Goal: Information Seeking & Learning: Learn about a topic

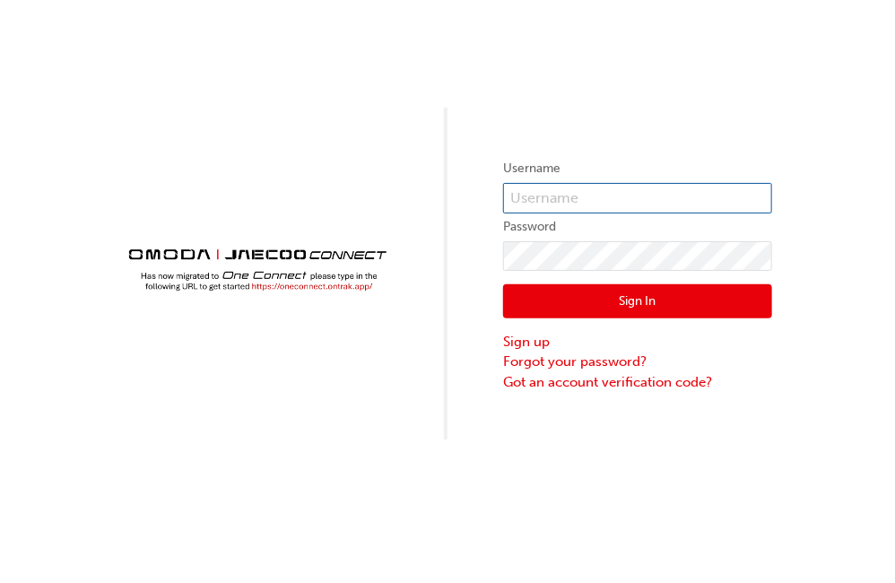
type input "CHNZ0207"
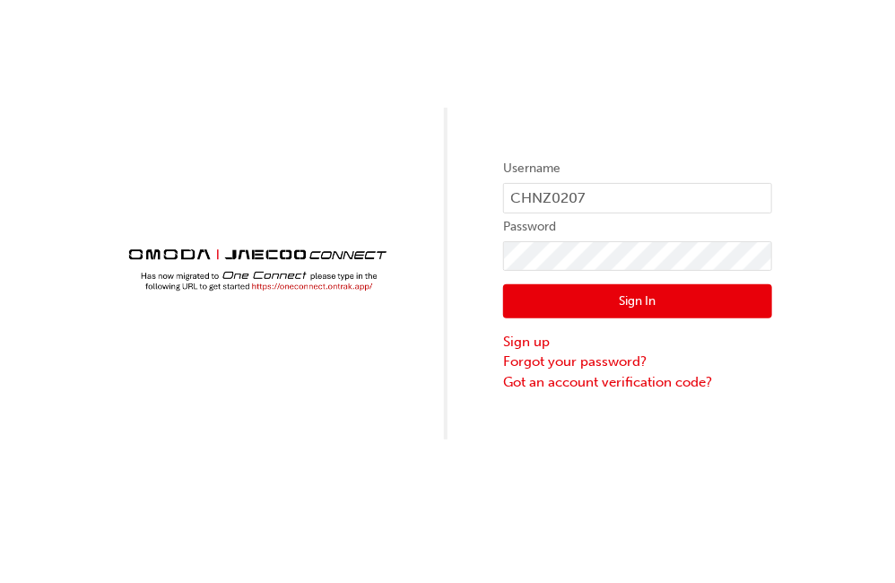
click at [621, 299] on button "Sign In" at bounding box center [637, 301] width 269 height 34
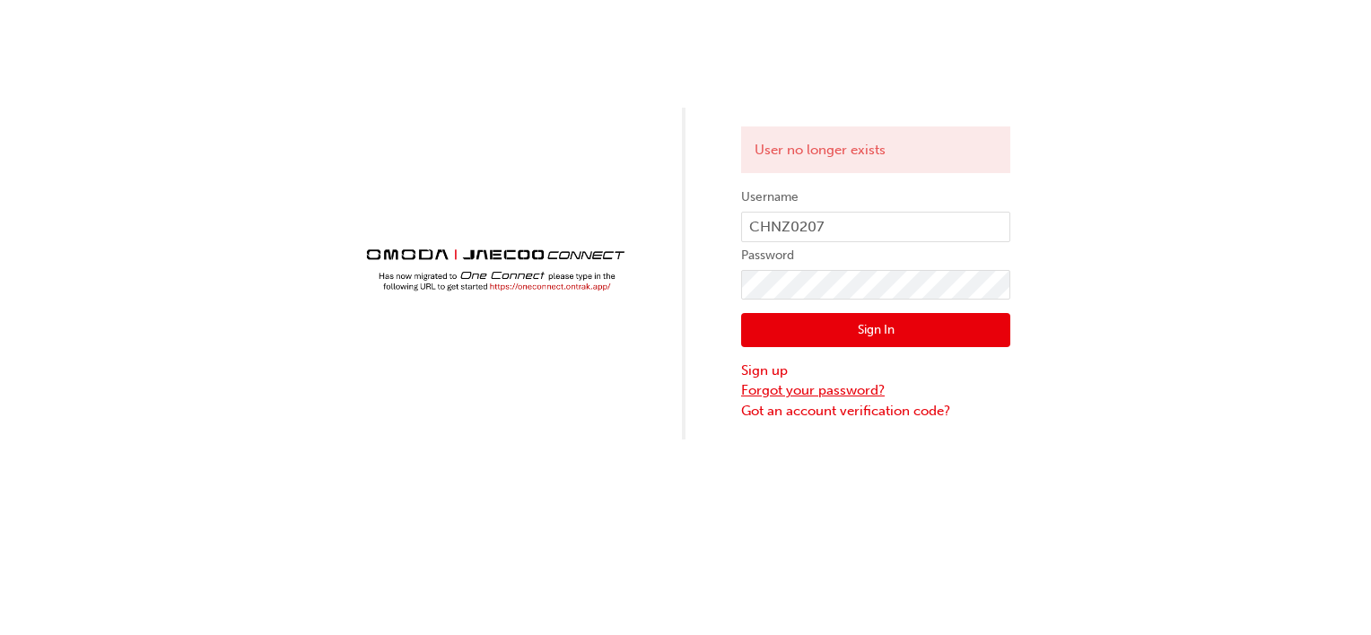
click at [798, 393] on link "Forgot your password?" at bounding box center [875, 390] width 269 height 21
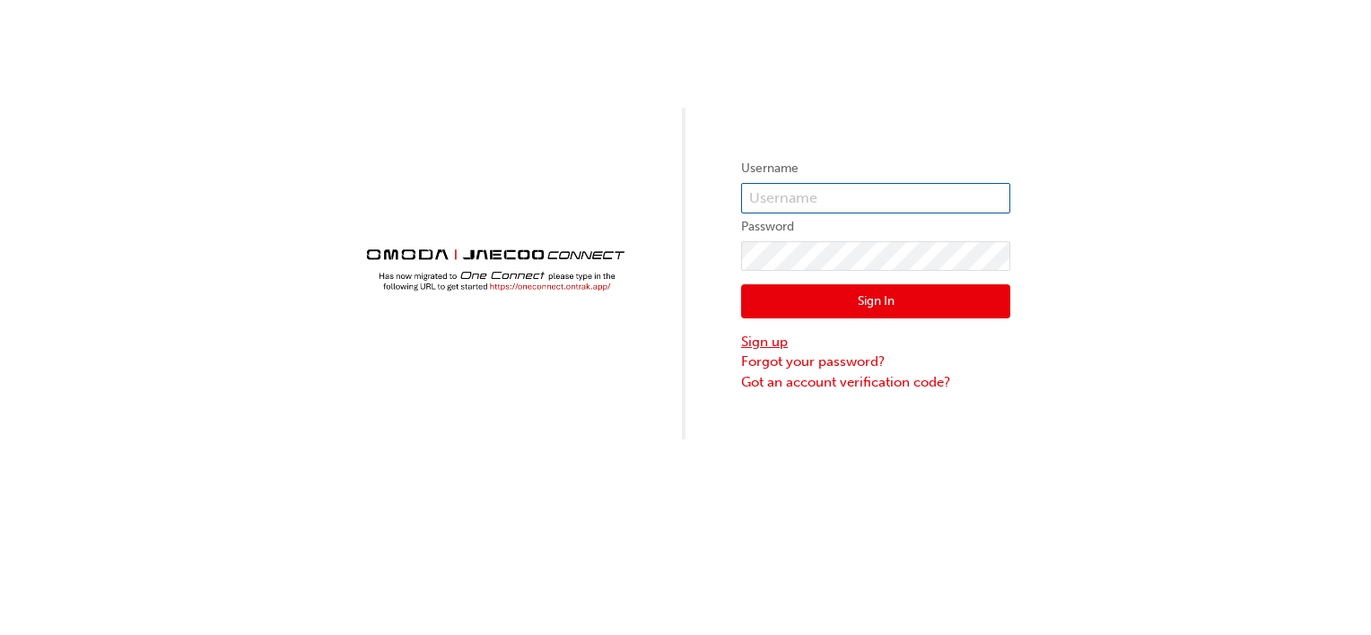
type input "CHNZ0207"
click at [837, 199] on input "CHNZ0207" at bounding box center [875, 198] width 269 height 30
click at [754, 195] on input "CHNZ0207" at bounding box center [875, 198] width 269 height 30
drag, startPoint x: 749, startPoint y: 197, endPoint x: 825, endPoint y: 196, distance: 76.3
click at [825, 196] on input "CHNZ0207" at bounding box center [875, 198] width 269 height 30
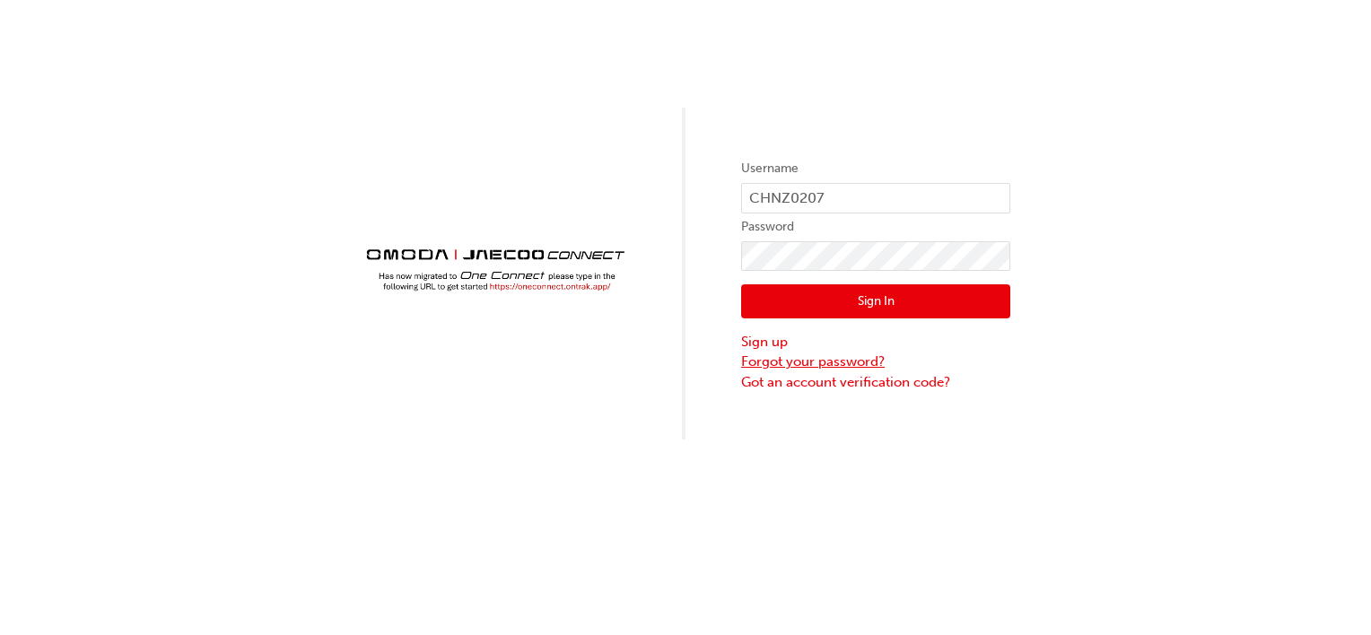
click at [819, 361] on link "Forgot your password?" at bounding box center [875, 362] width 269 height 21
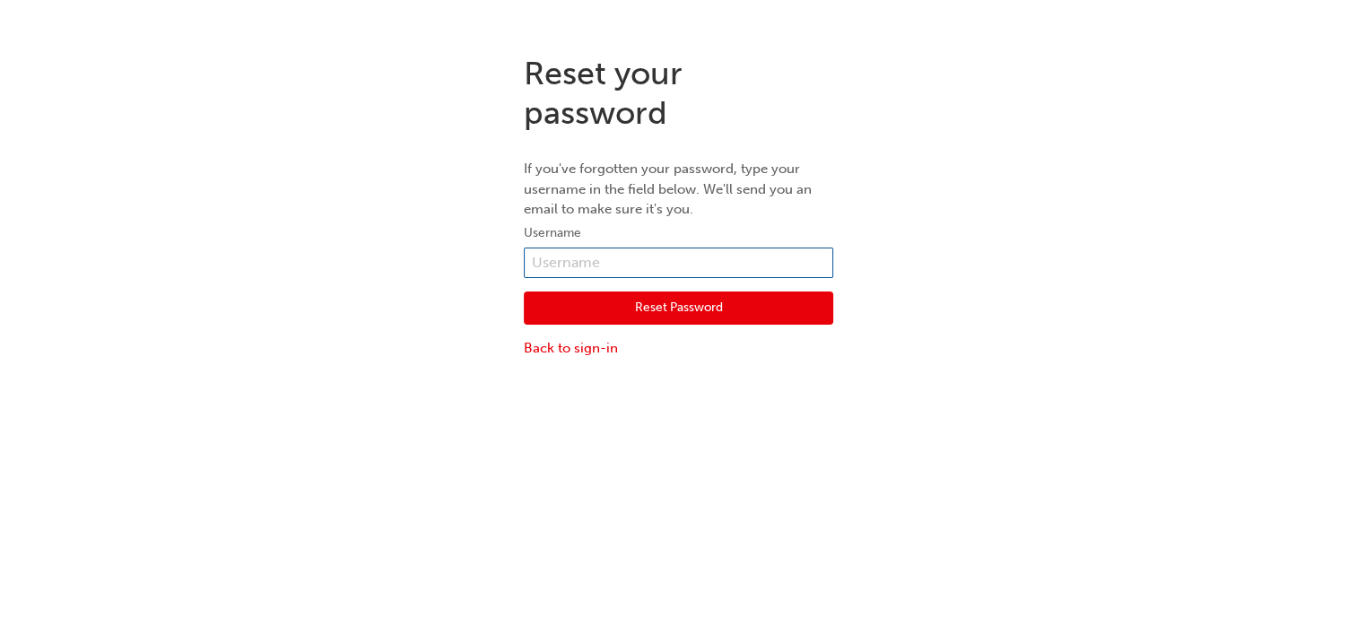
paste input "CHNZ0207"
type input "CHNZ0207"
click at [657, 309] on button "Reset Password" at bounding box center [678, 309] width 309 height 34
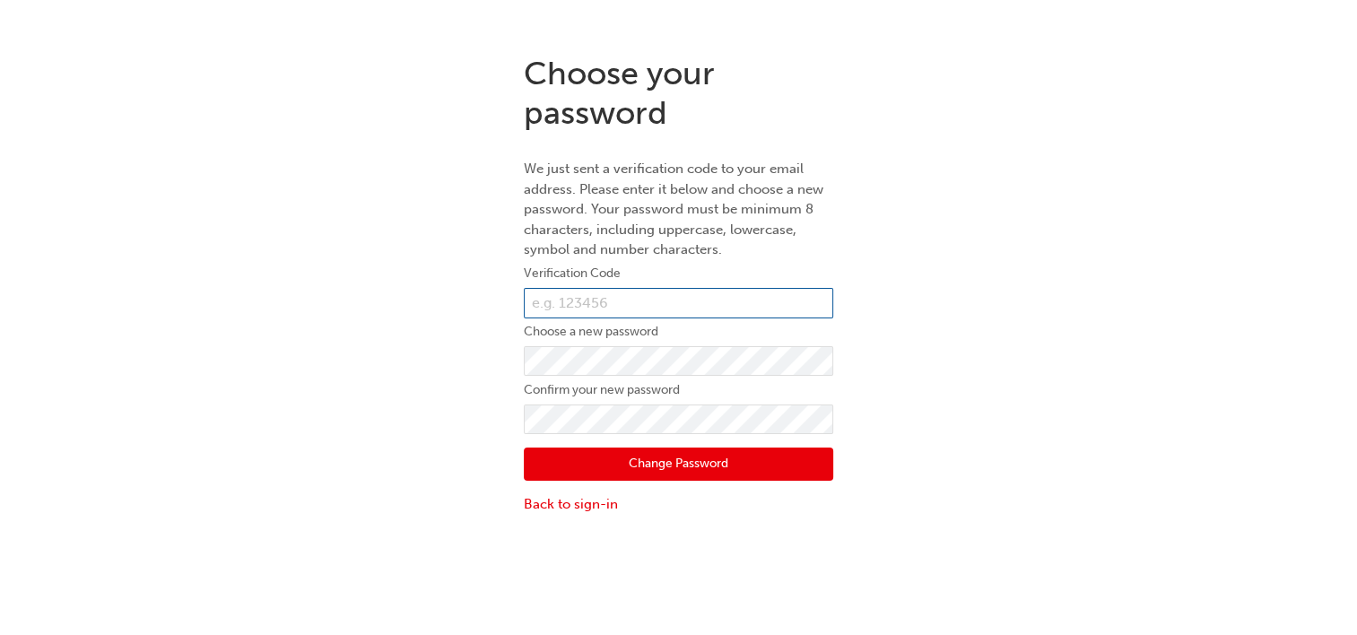
paste input "589106"
type input "589106"
click at [894, 356] on div "Choose your password We just sent a verification code to your email address. Pl…" at bounding box center [678, 284] width 1357 height 488
click at [894, 391] on div "Choose your password We just sent a verification code to your email address. Pl…" at bounding box center [678, 284] width 1357 height 488
click at [894, 381] on div "Choose your password We just sent a verification code to your email address. Pl…" at bounding box center [678, 284] width 1357 height 488
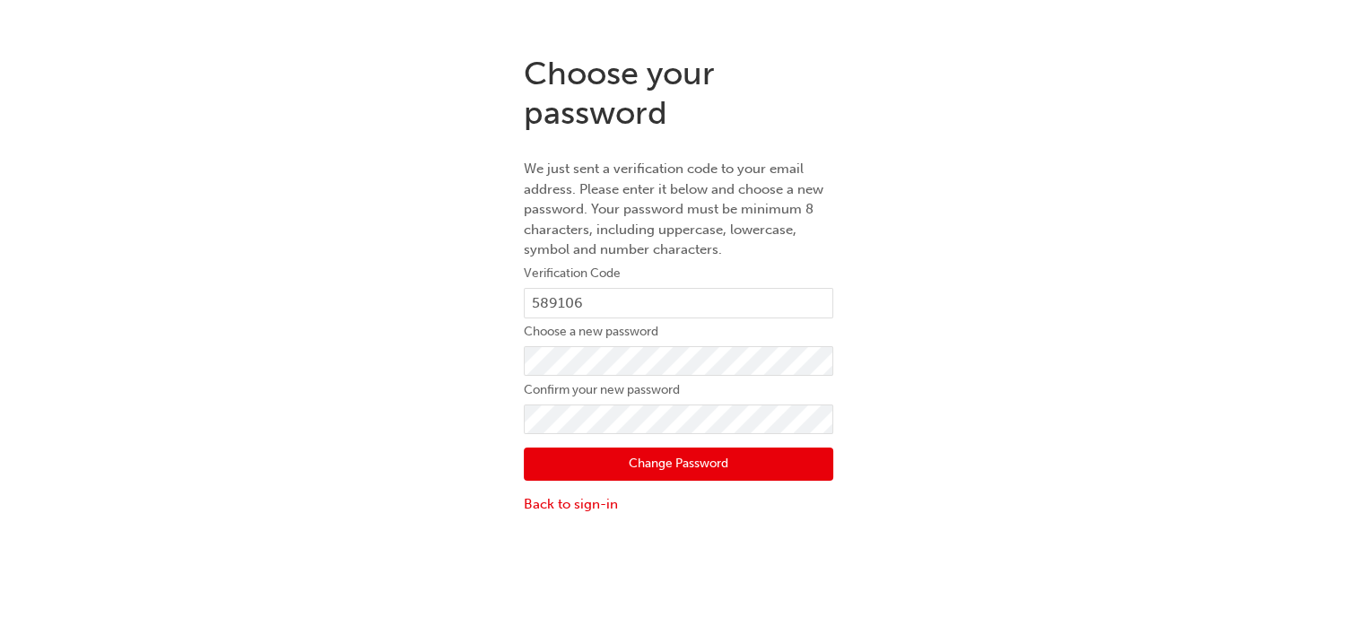
click at [651, 463] on button "Change Password" at bounding box center [678, 465] width 309 height 34
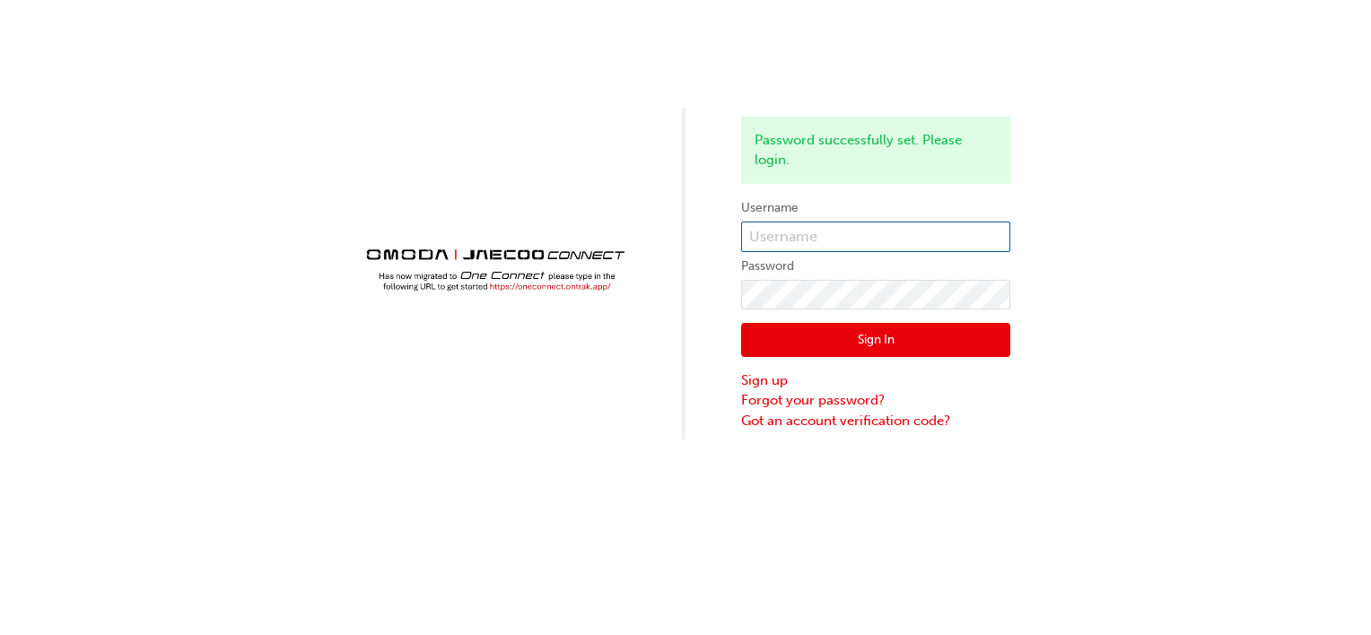
type input "CHNZ0207"
click at [894, 275] on div "Password successfully set. Please login. Username CHNZ0207 Password Sign In Sig…" at bounding box center [685, 220] width 1371 height 440
click at [867, 342] on button "Sign In" at bounding box center [875, 340] width 269 height 34
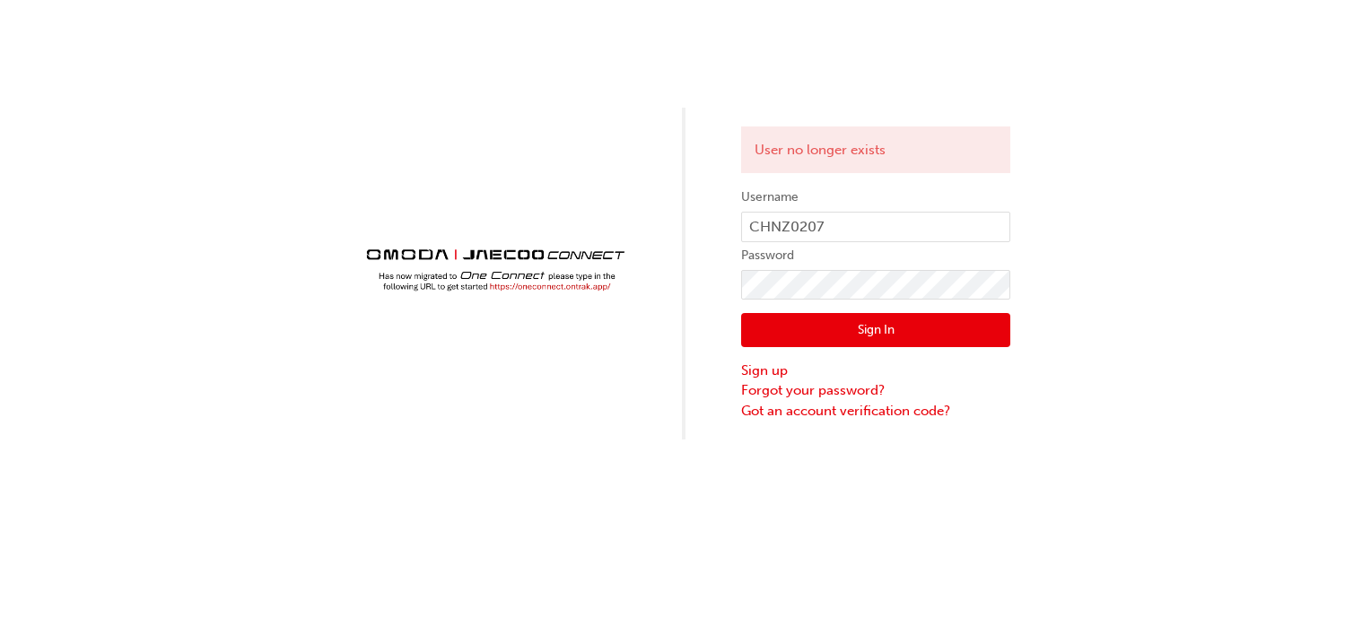
click at [867, 342] on button "Sign In" at bounding box center [875, 330] width 269 height 34
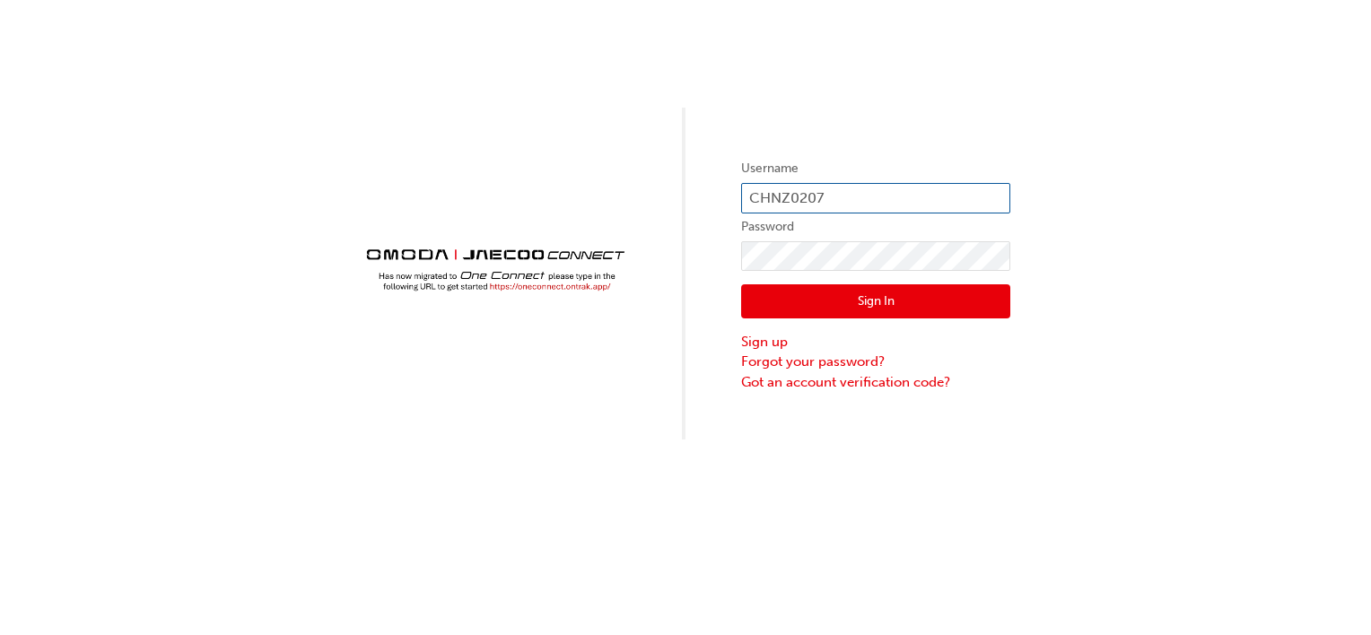
click at [867, 196] on input "CHNZ0207" at bounding box center [875, 198] width 269 height 30
type input "C"
click at [1155, 170] on div "Username Password Sign In Sign up Forgot your password? Got an account verifica…" at bounding box center [685, 220] width 1371 height 440
click at [799, 197] on input "text" at bounding box center [875, 198] width 269 height 30
type input "CHNZ0207"
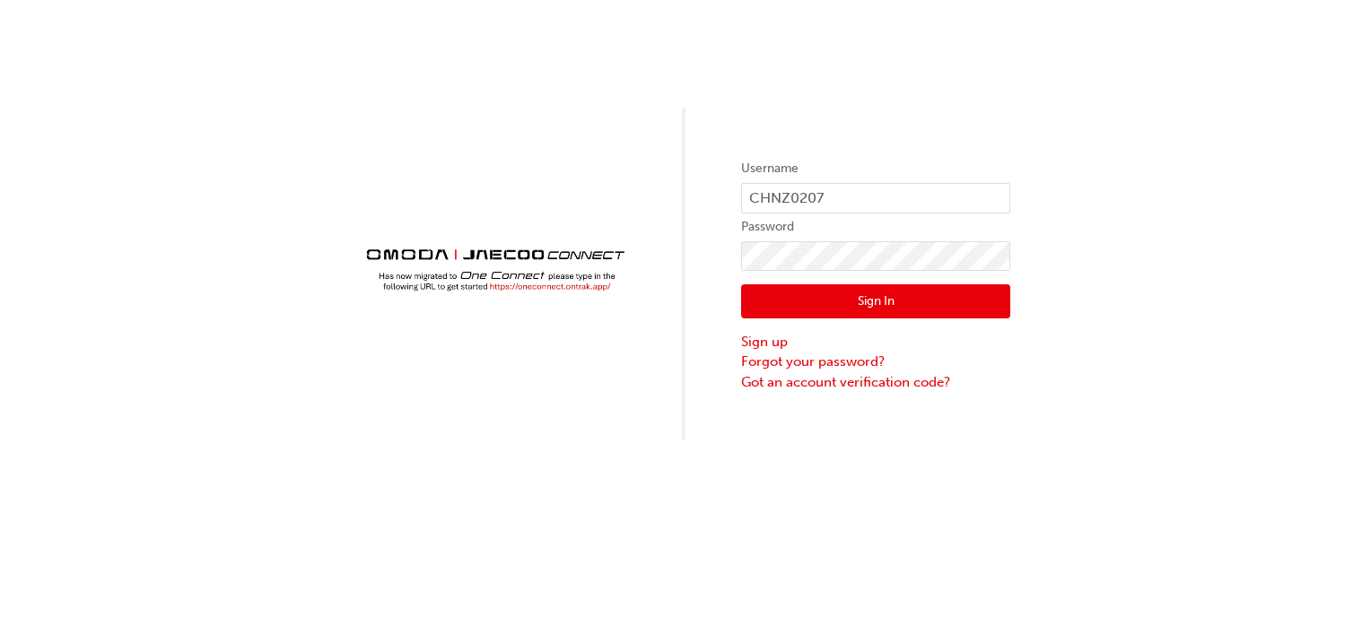
click at [1102, 134] on div "Username CHNZ0207 Password Sign In Sign up Forgot your password? Got an account…" at bounding box center [685, 220] width 1371 height 440
click at [1090, 177] on div "Username CHNZ0207 Password Sign In Sign up Forgot your password? Got an account…" at bounding box center [685, 220] width 1371 height 440
click at [892, 300] on button "Sign In" at bounding box center [875, 301] width 269 height 34
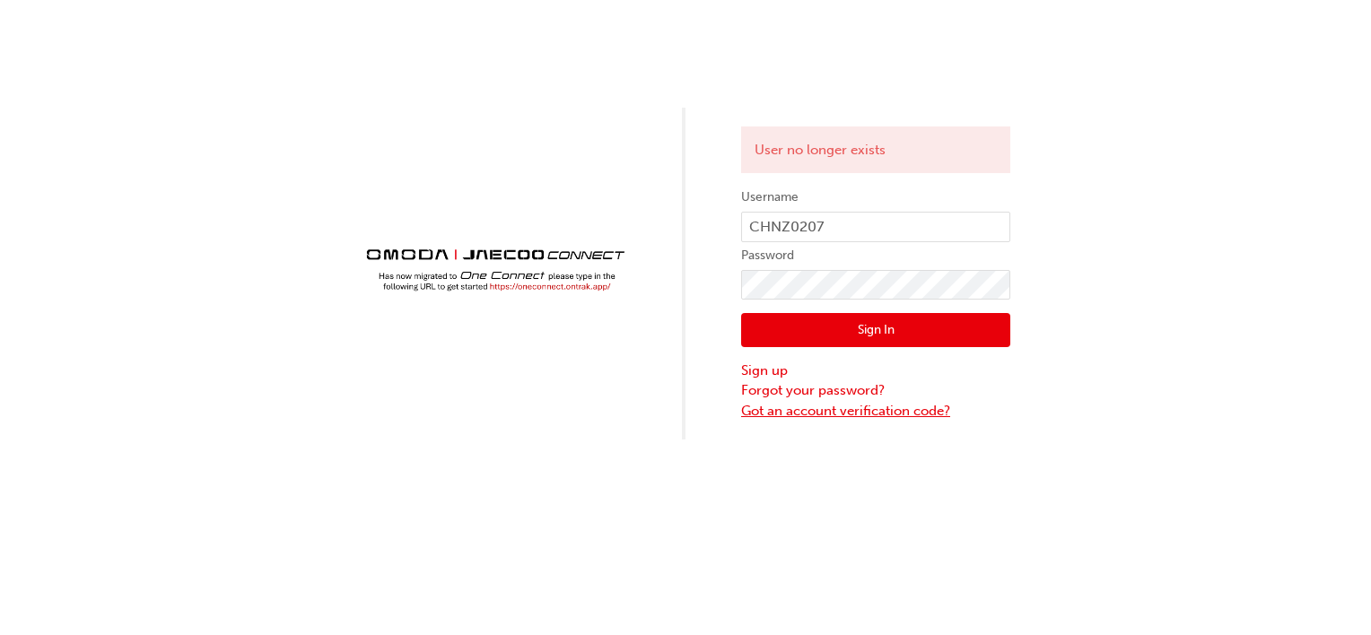
click at [815, 409] on link "Got an account verification code?" at bounding box center [875, 411] width 269 height 21
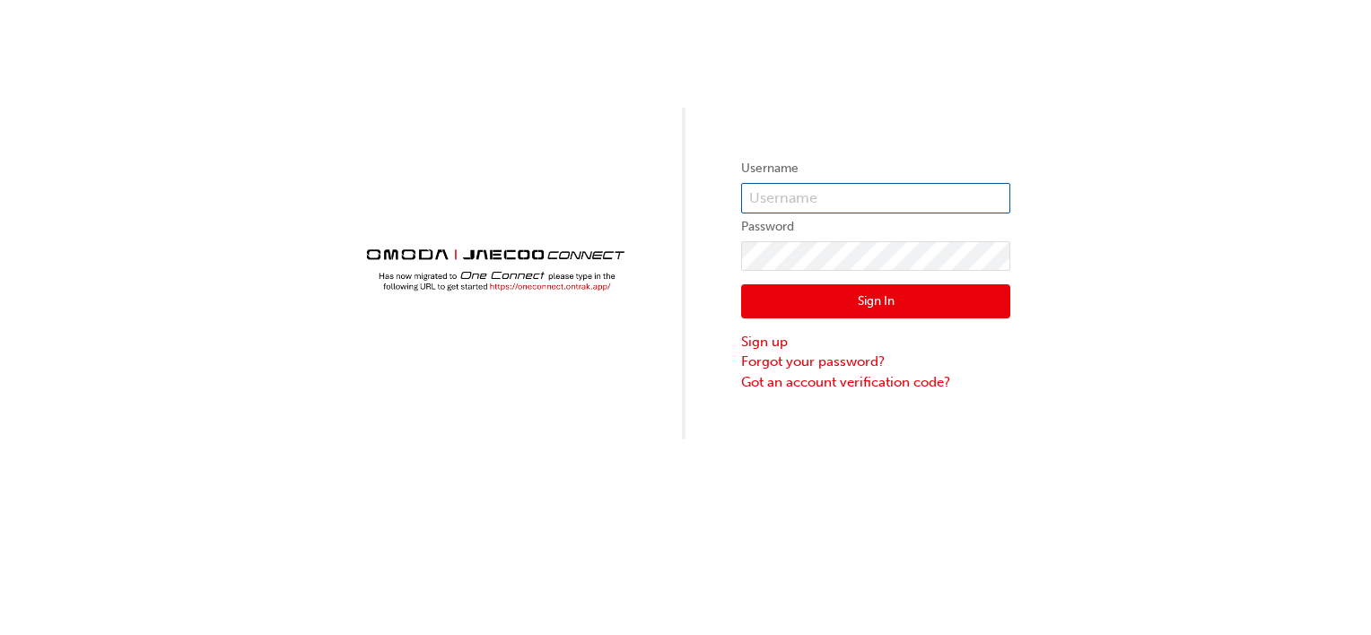
type input "CHNZ0207"
click at [832, 197] on input "CHNZ0207" at bounding box center [875, 198] width 269 height 30
drag, startPoint x: 829, startPoint y: 196, endPoint x: 710, endPoint y: 193, distance: 118.4
click at [710, 193] on div "Username CHNZ0207 Password Sign In Sign up Forgot your password? Got an account…" at bounding box center [685, 220] width 1371 height 440
click at [1177, 259] on div "Username CHNZ0207 Password Sign In Sign up Forgot your password? Got an account…" at bounding box center [685, 220] width 1371 height 440
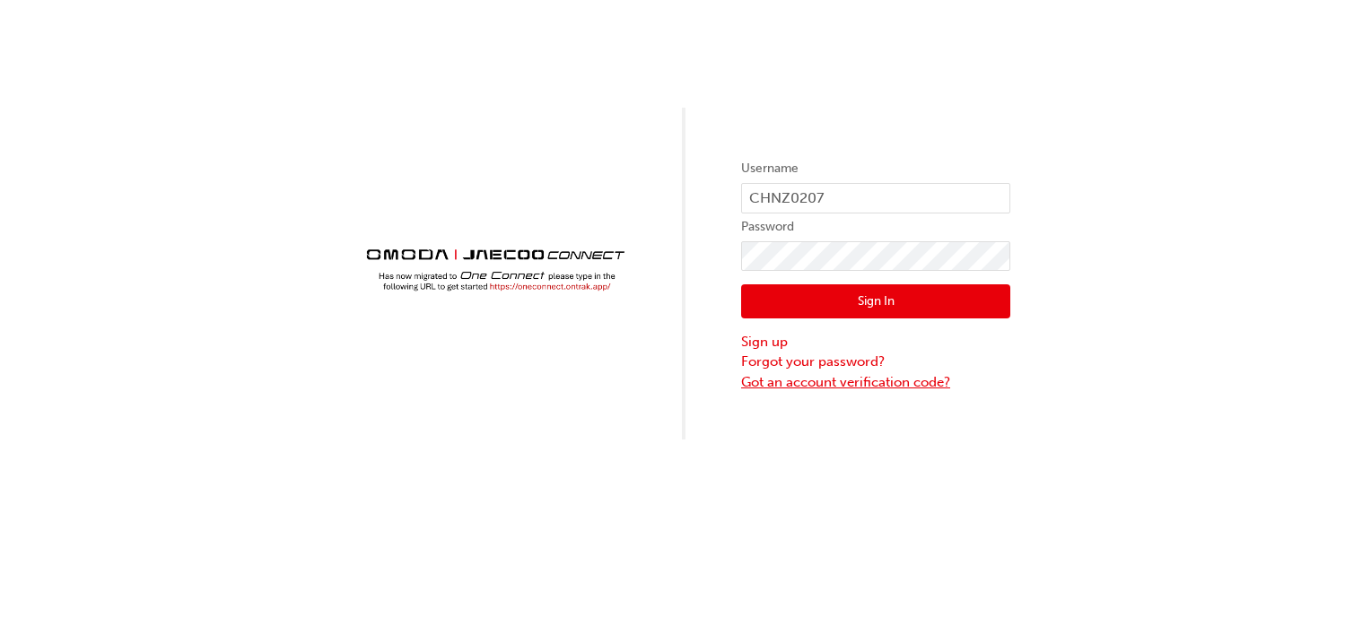
click at [863, 384] on link "Got an account verification code?" at bounding box center [875, 382] width 269 height 21
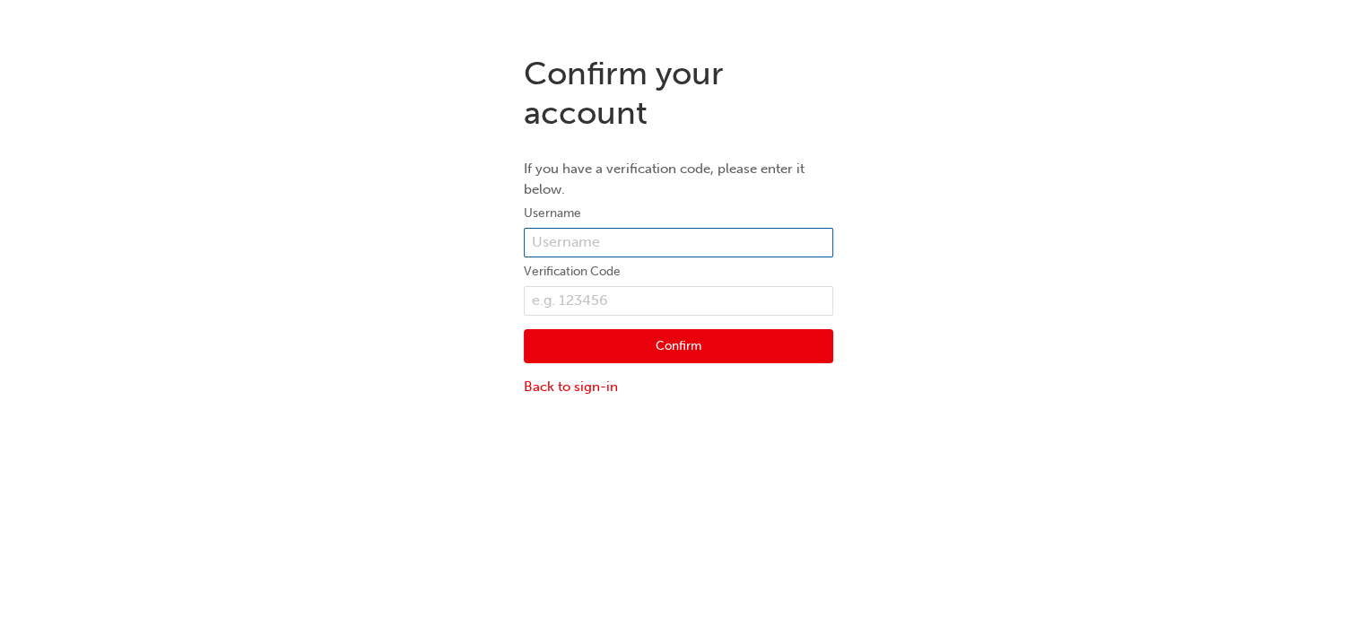
click at [628, 242] on input "text" at bounding box center [678, 243] width 309 height 30
paste input "CHNZ0207"
type input "CHNZ0207"
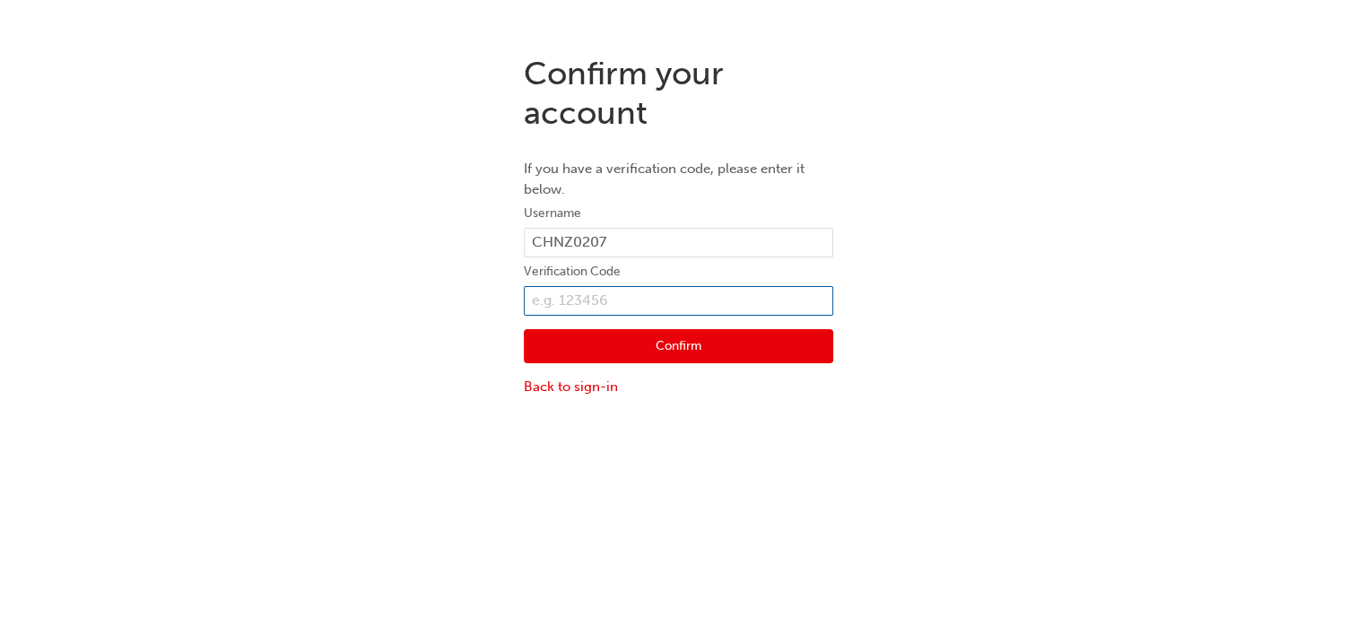
paste input "589106"
type input "589106"
click at [659, 341] on button "Confirm" at bounding box center [678, 346] width 309 height 34
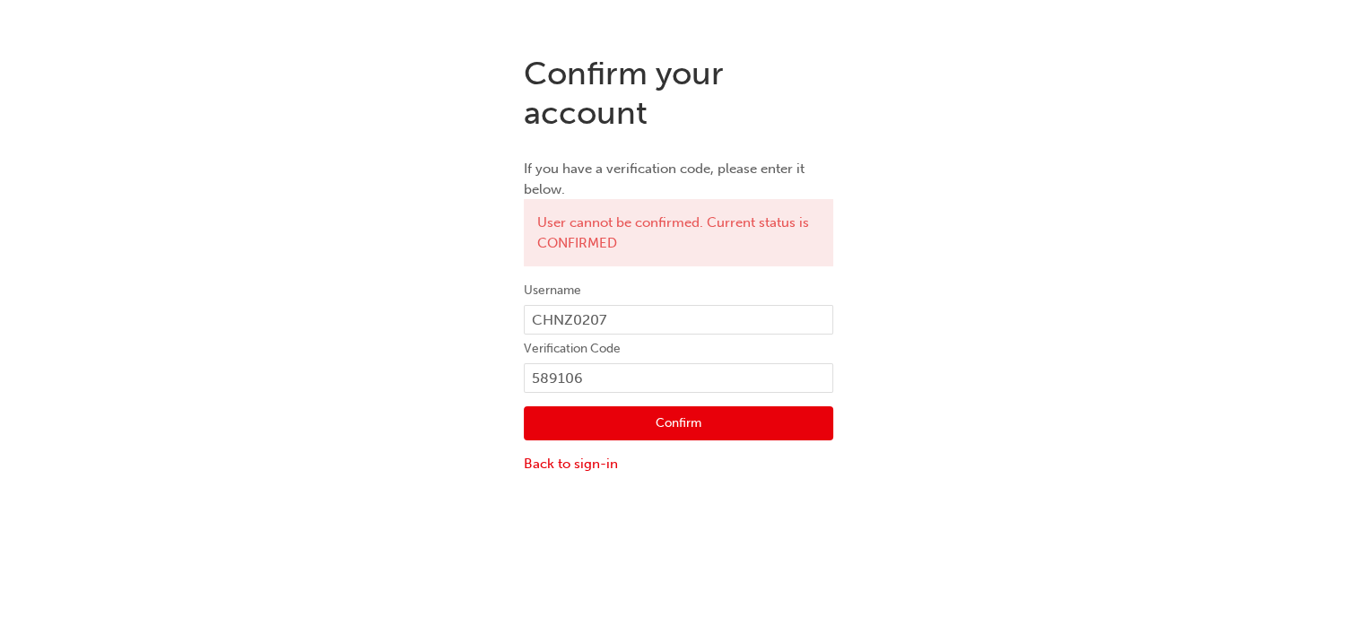
click at [676, 417] on button "Confirm" at bounding box center [678, 423] width 309 height 34
click at [946, 325] on div "Confirm your account If you have a verification code, please enter it below. Us…" at bounding box center [678, 263] width 1357 height 447
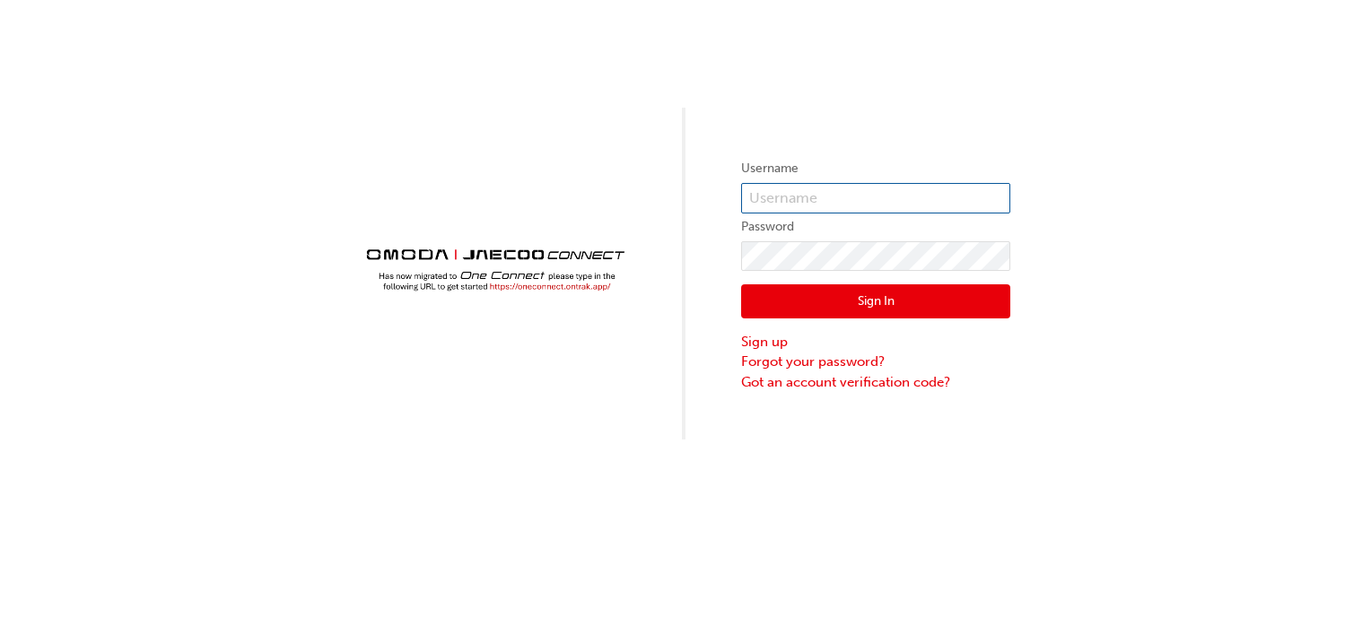
type input "CHNZ0207"
click at [797, 364] on link "Forgot your password?" at bounding box center [875, 362] width 269 height 21
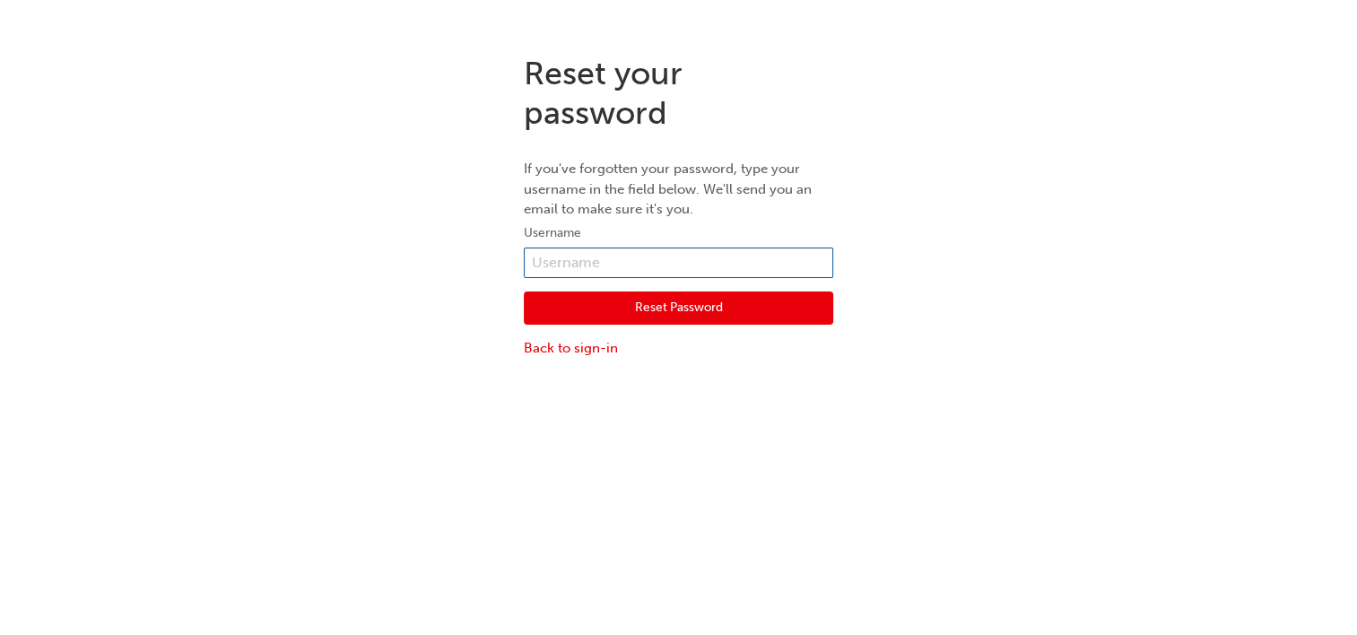
click at [635, 254] on input "text" at bounding box center [678, 263] width 309 height 30
type input "CHNZ0207"
click at [675, 308] on button "Reset Password" at bounding box center [678, 309] width 309 height 34
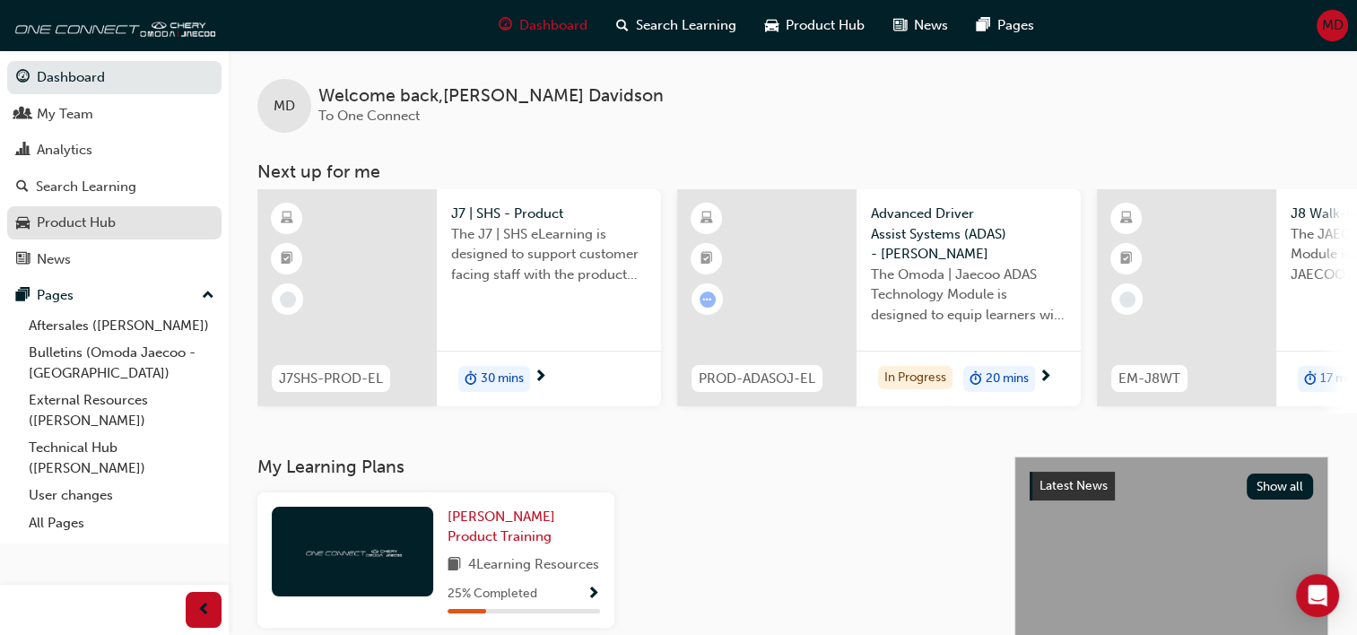
click at [57, 223] on div "Product Hub" at bounding box center [76, 223] width 79 height 21
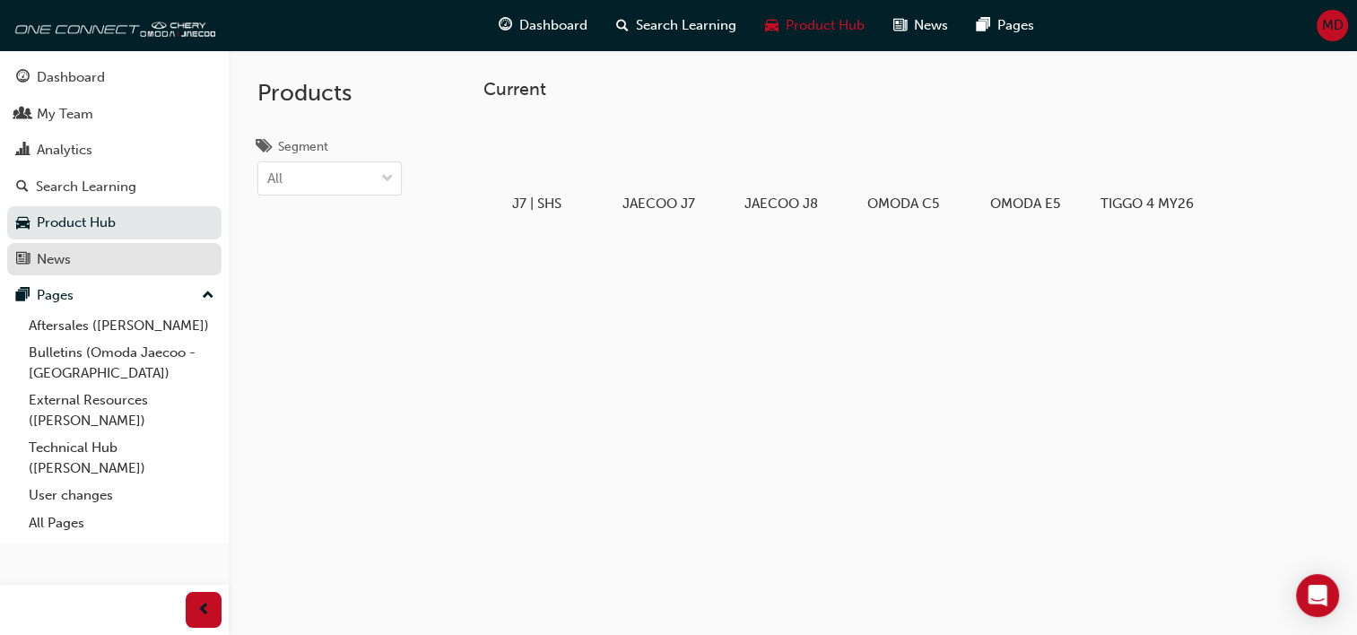
click at [50, 263] on div "News" at bounding box center [54, 259] width 34 height 21
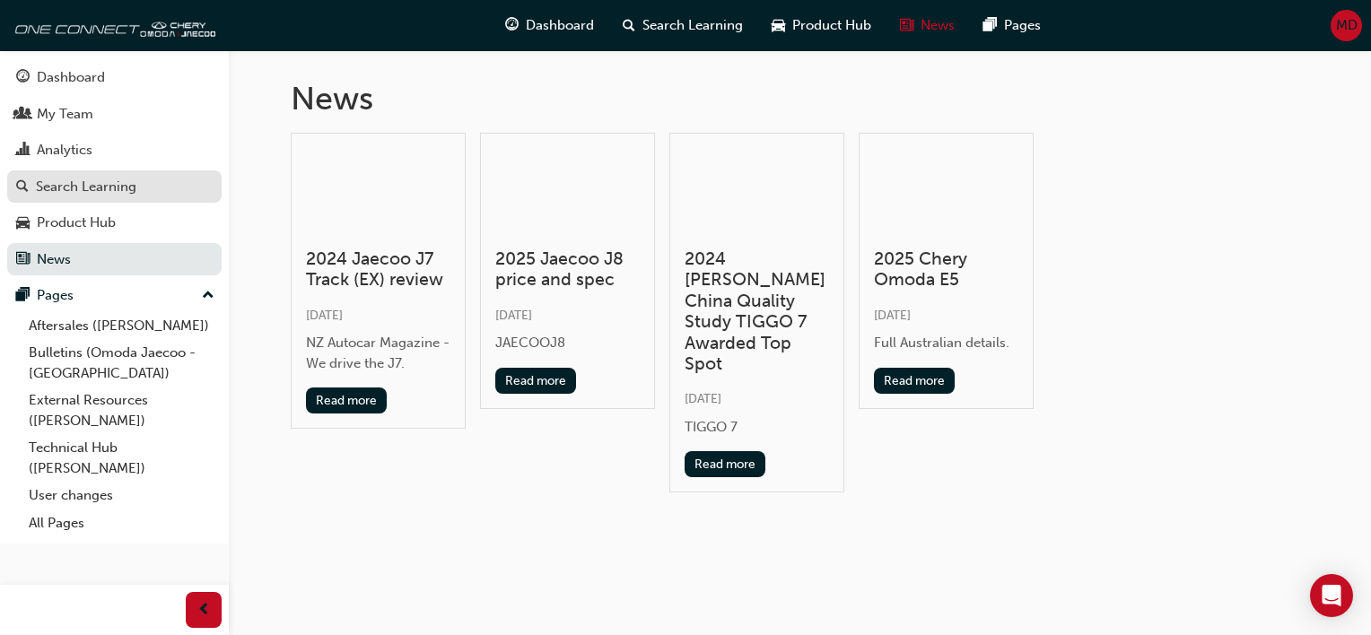
click at [69, 187] on div "Search Learning" at bounding box center [86, 187] width 100 height 21
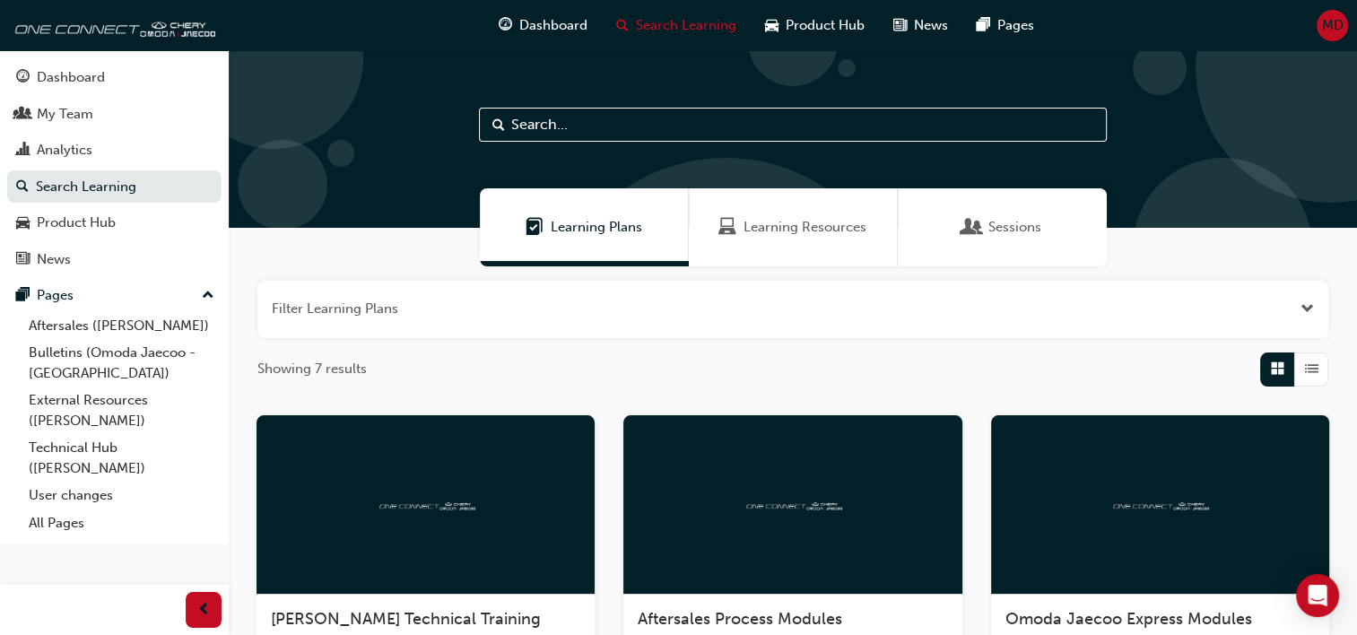
click at [767, 222] on span "Learning Resources" at bounding box center [805, 227] width 123 height 21
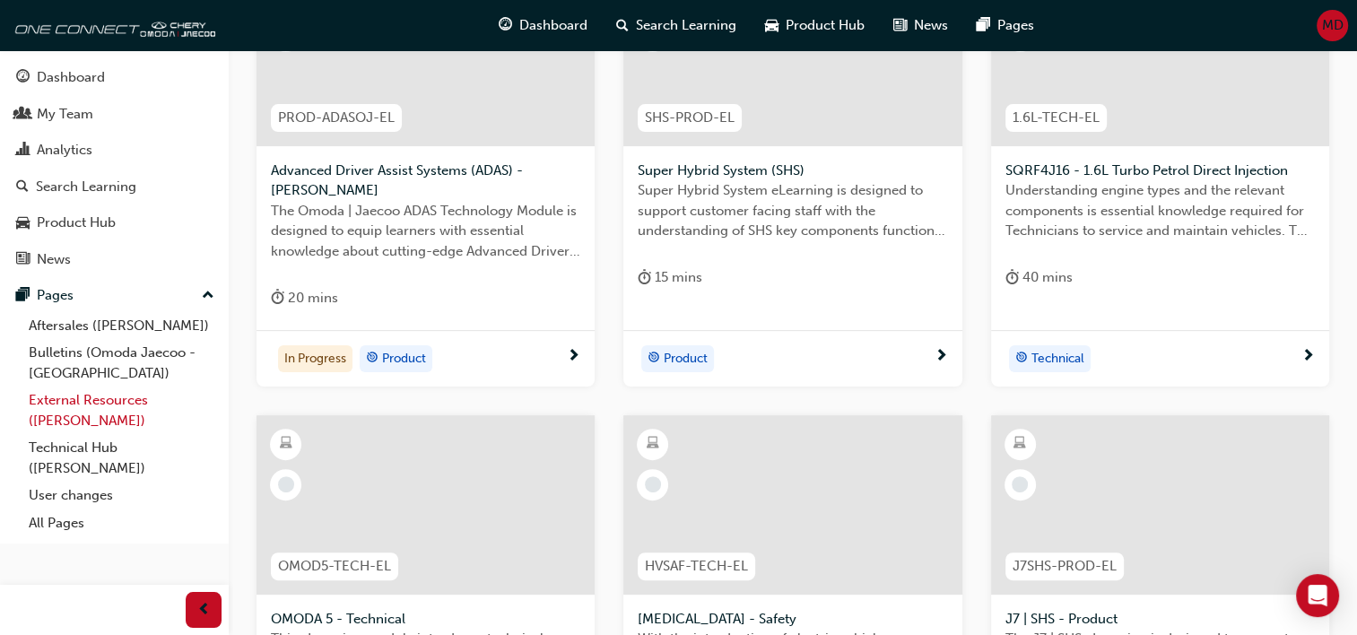
scroll to position [359, 0]
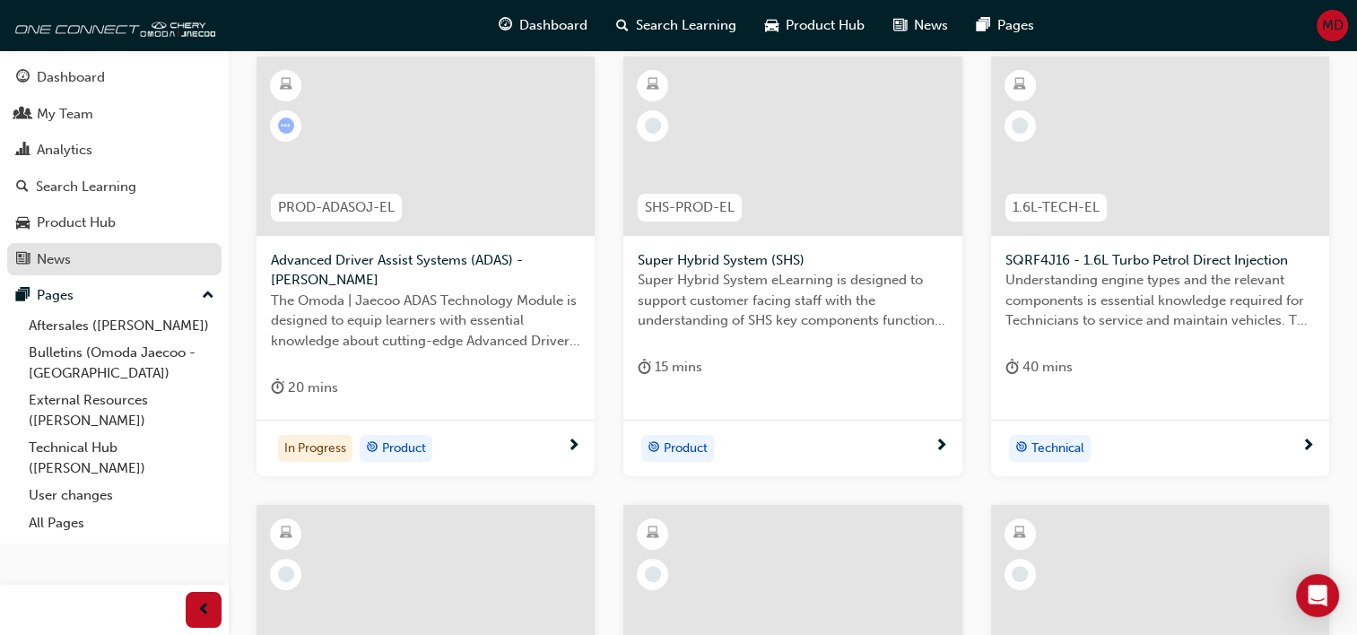
click at [42, 256] on div "News" at bounding box center [54, 259] width 34 height 21
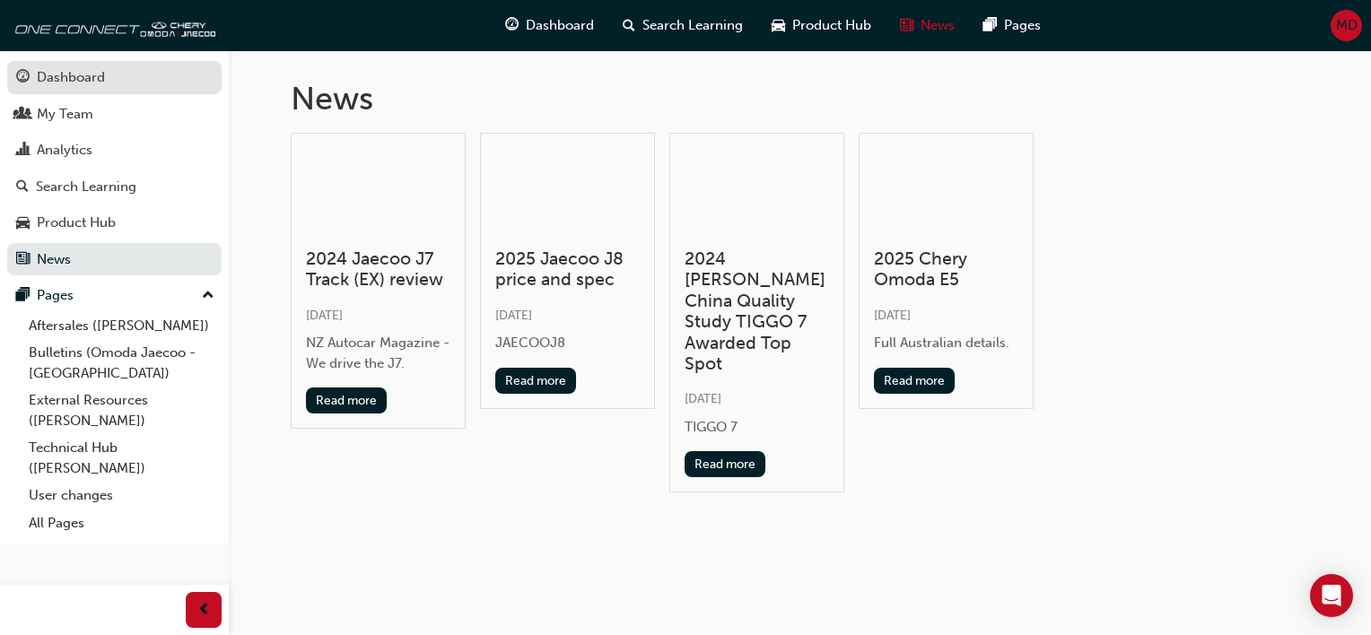
click at [61, 78] on div "Dashboard" at bounding box center [71, 77] width 68 height 21
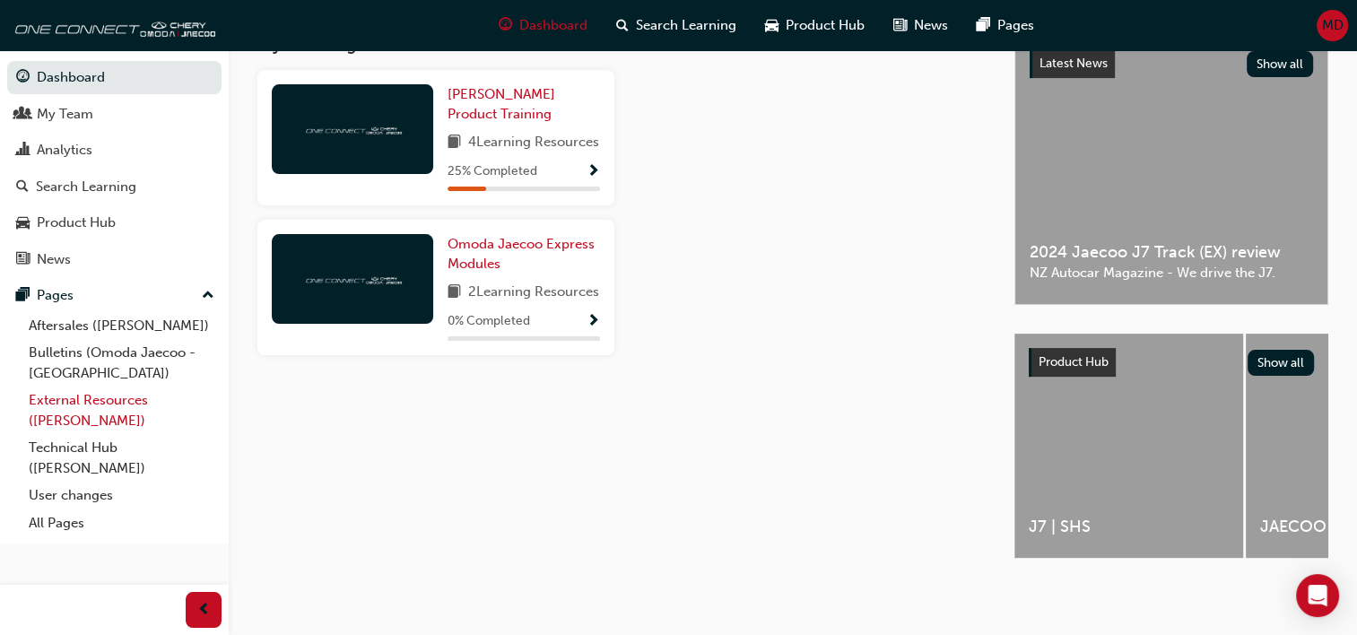
click at [73, 405] on link "External Resources ([PERSON_NAME])" at bounding box center [122, 411] width 200 height 48
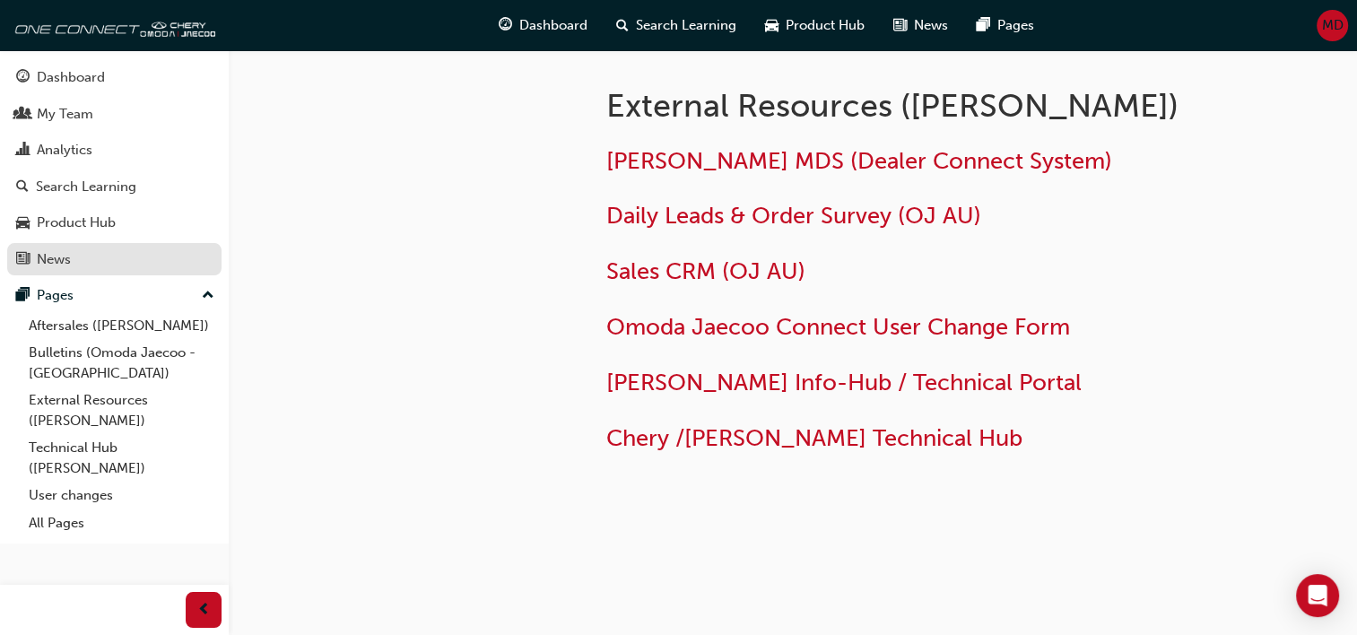
click at [57, 262] on div "News" at bounding box center [54, 259] width 34 height 21
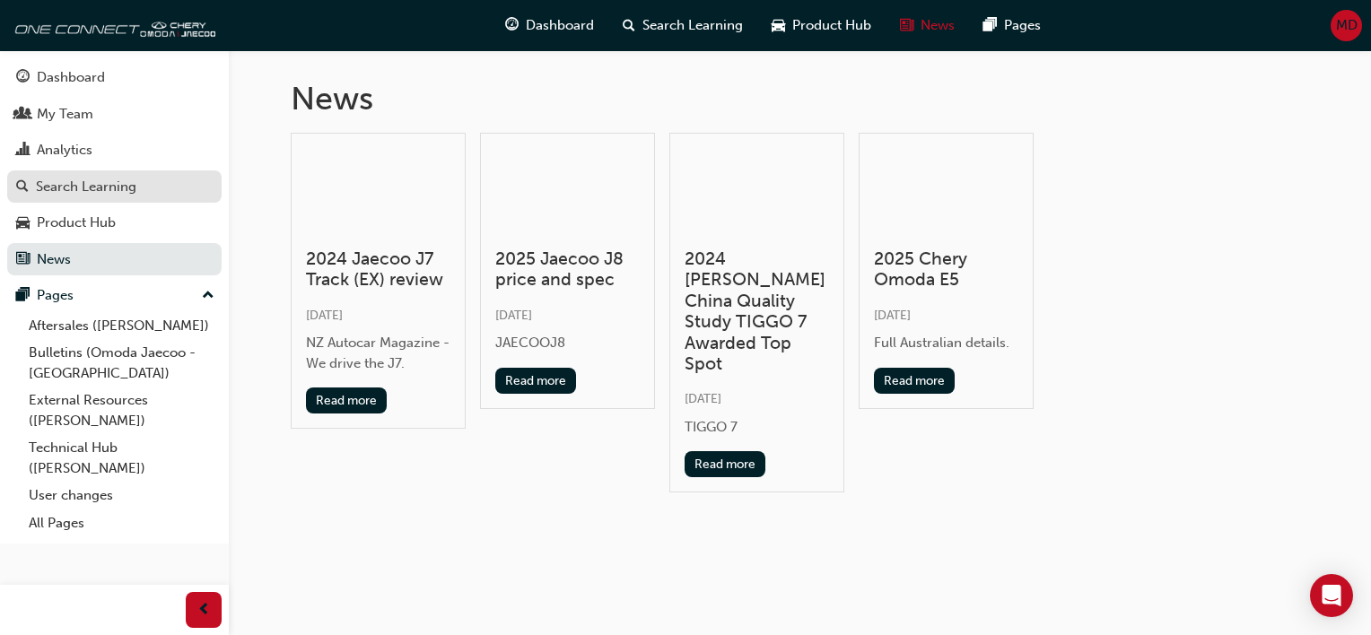
click at [54, 187] on div "Search Learning" at bounding box center [86, 187] width 100 height 21
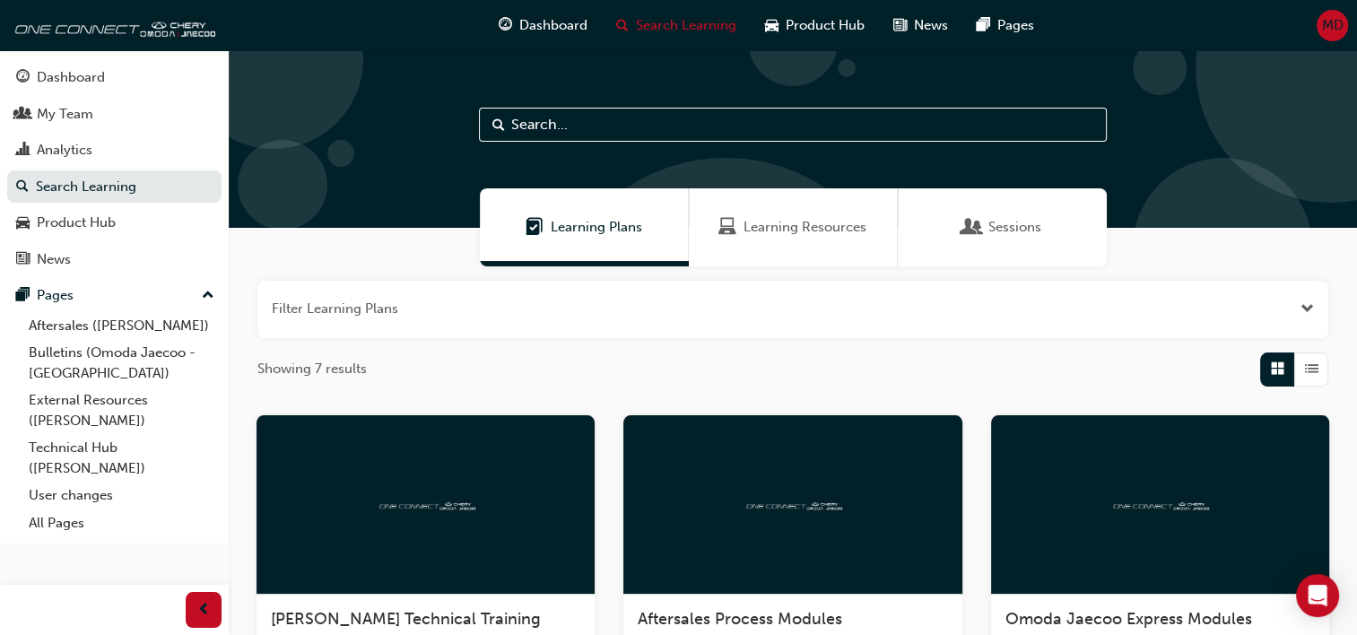
click at [592, 125] on input "text" at bounding box center [793, 125] width 628 height 34
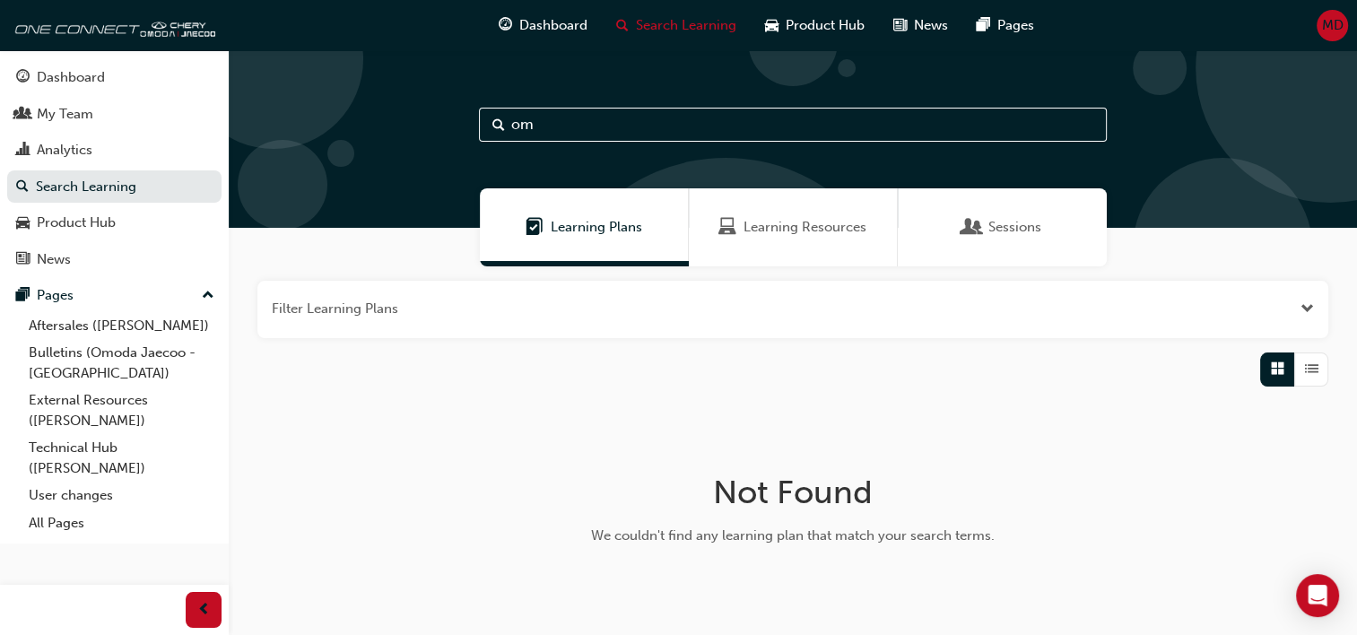
type input "o"
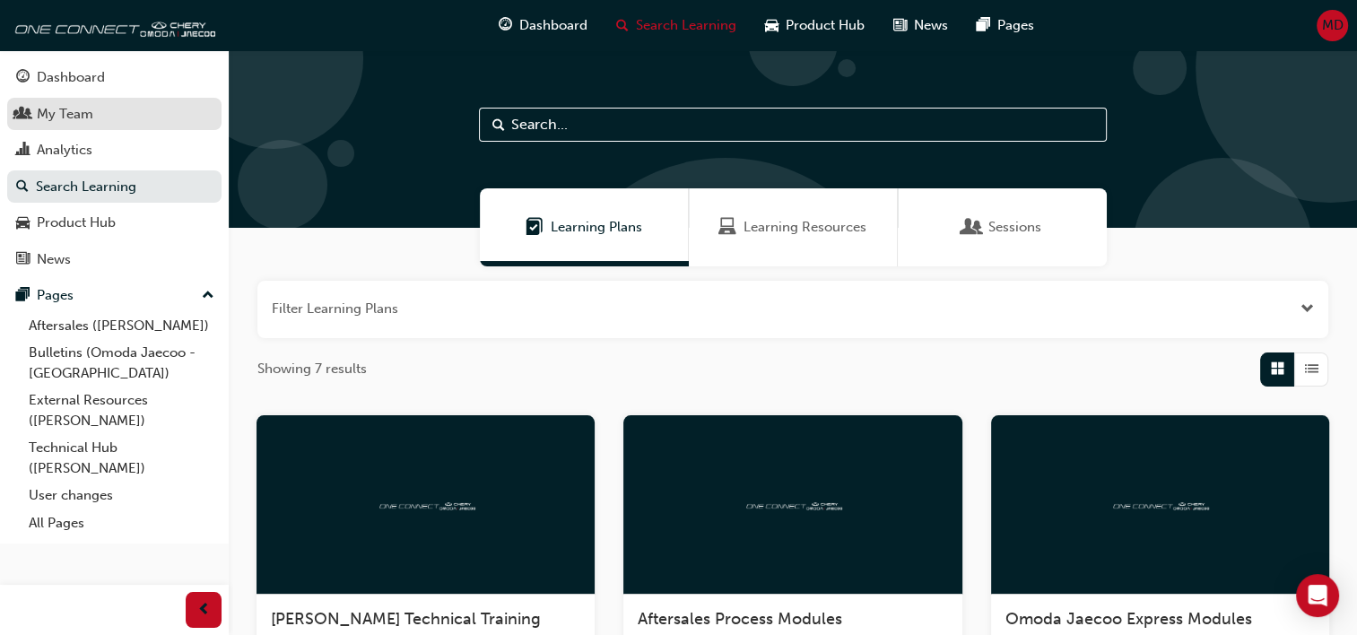
click at [67, 118] on div "My Team" at bounding box center [65, 114] width 57 height 21
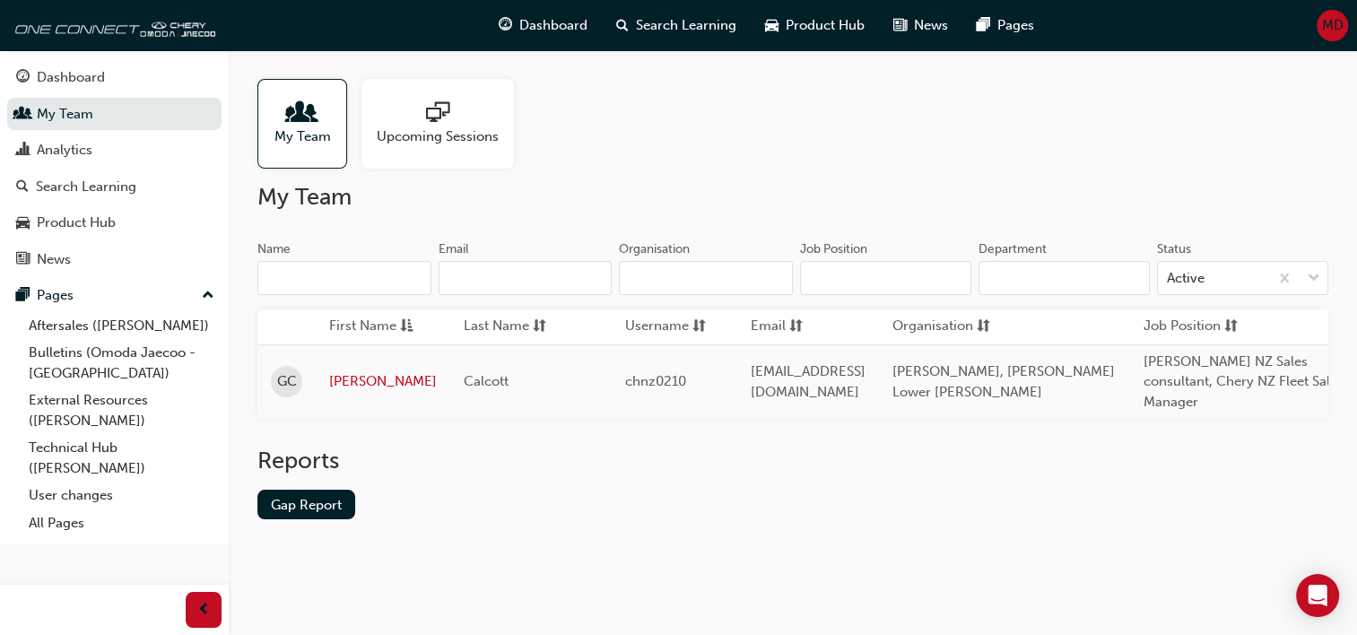
click at [441, 123] on span "sessionType_ONLINE_URL-icon" at bounding box center [437, 113] width 23 height 25
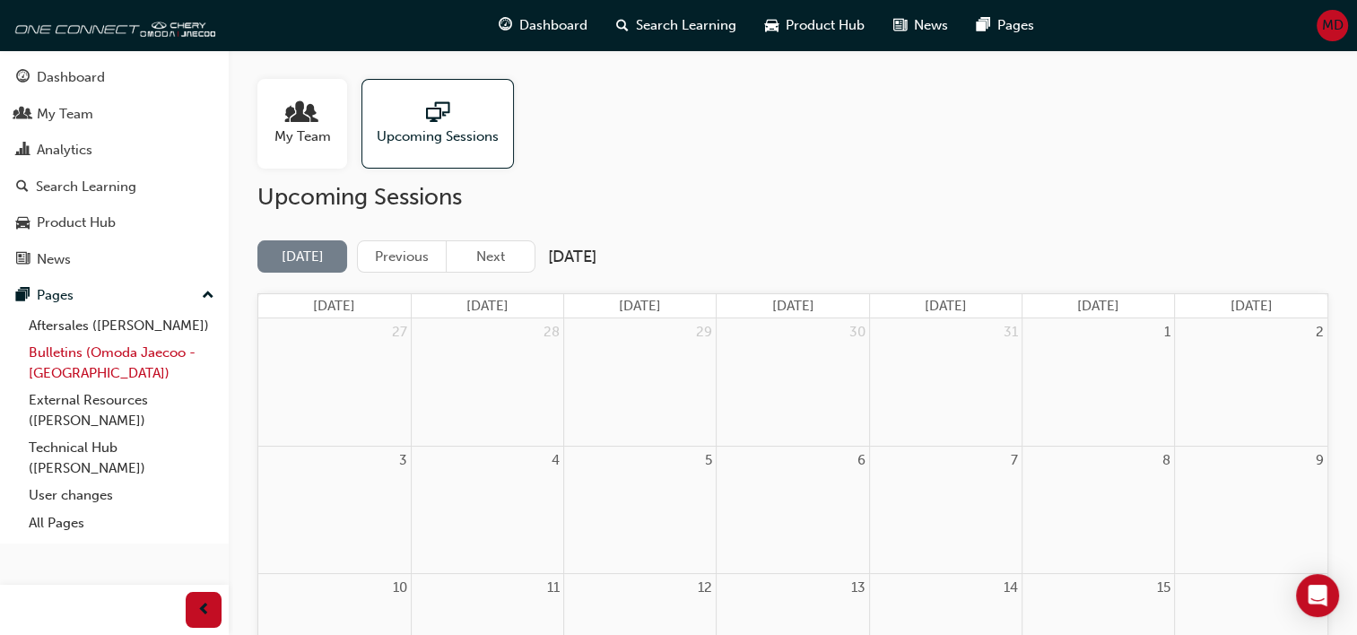
click at [65, 355] on link "Bulletins (Omoda Jaecoo - [GEOGRAPHIC_DATA])" at bounding box center [122, 363] width 200 height 48
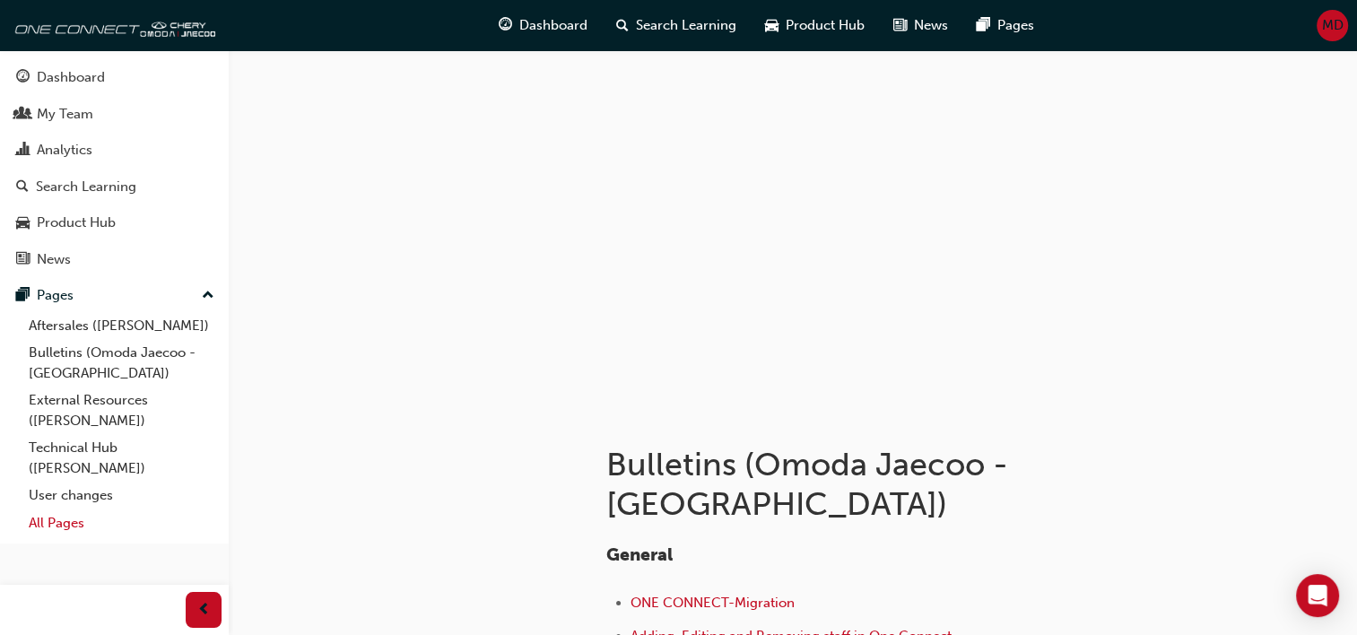
click at [48, 519] on link "All Pages" at bounding box center [122, 524] width 200 height 28
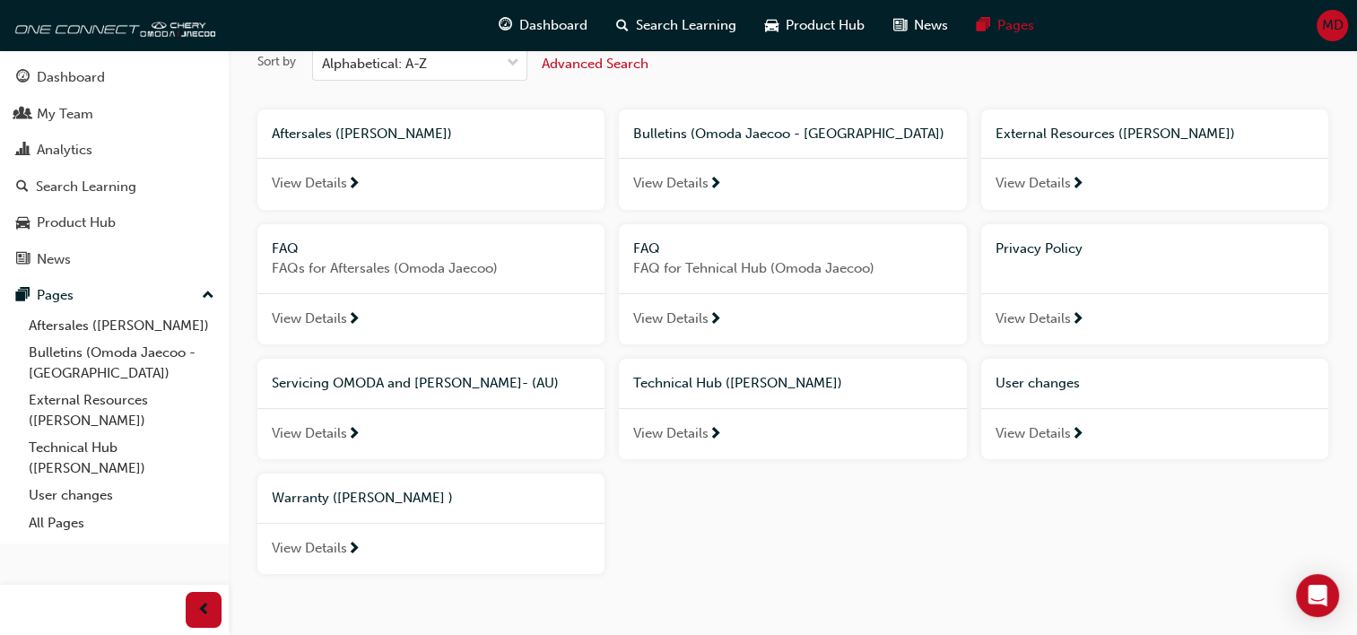
scroll to position [146, 0]
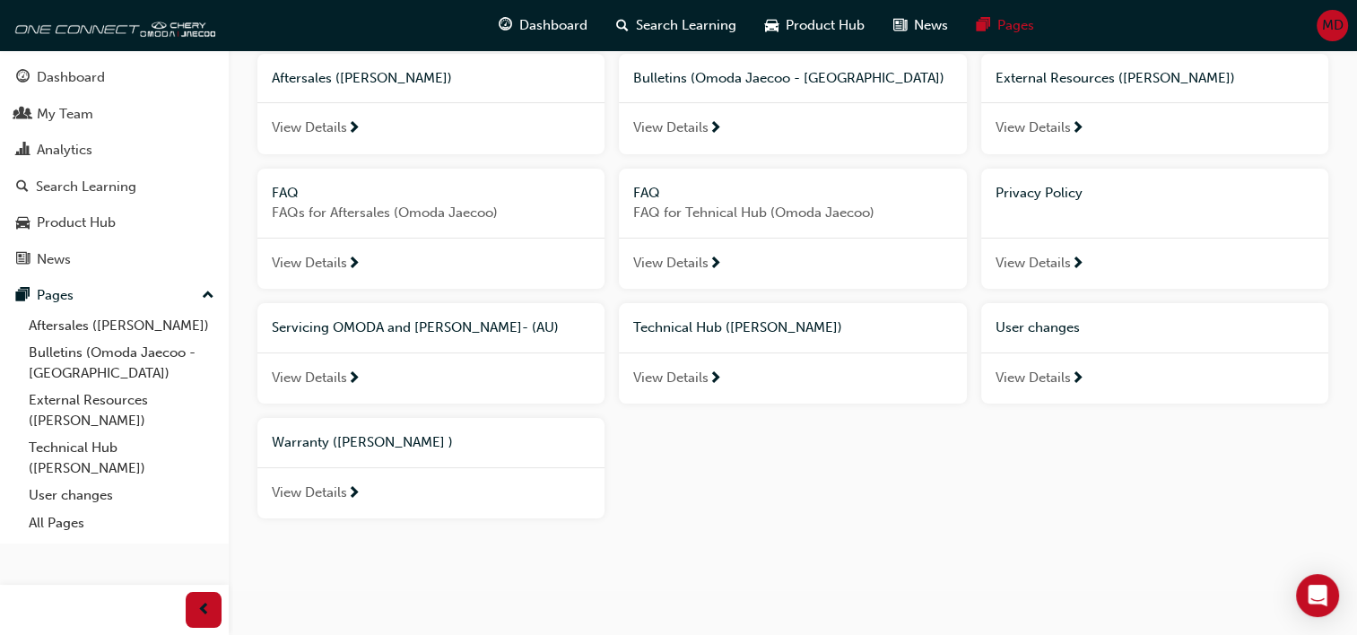
click at [350, 492] on span "next-icon" at bounding box center [353, 494] width 13 height 16
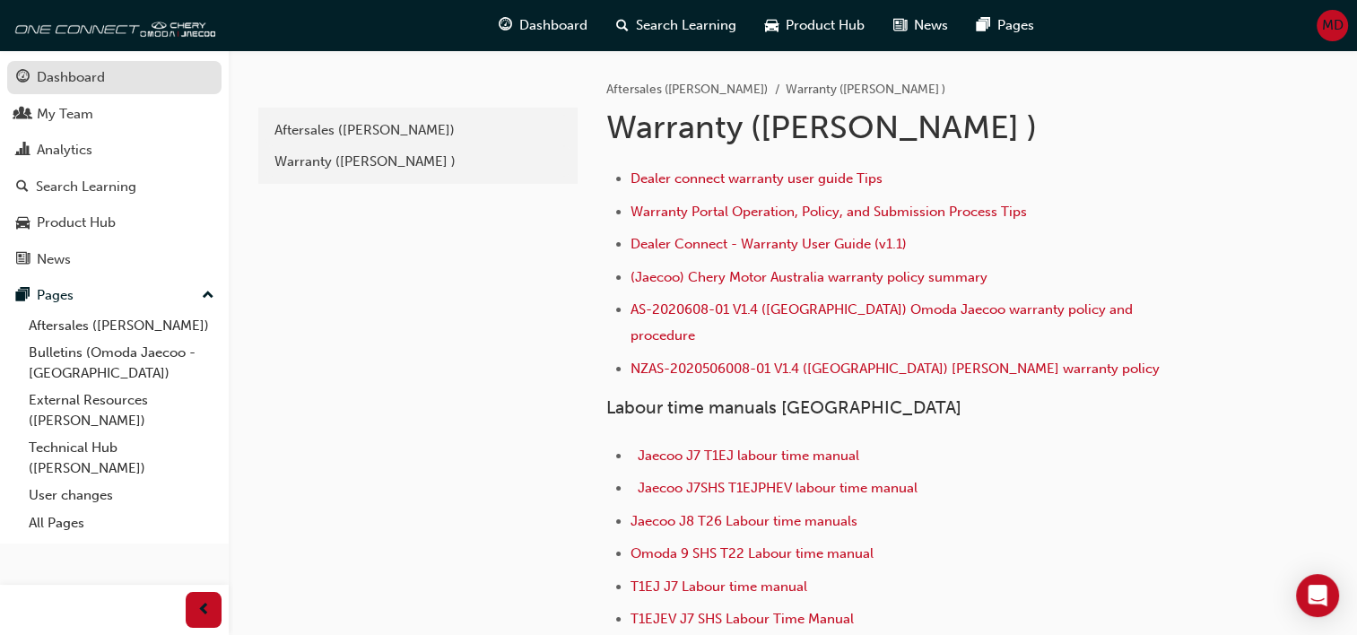
click at [77, 77] on div "Dashboard" at bounding box center [71, 77] width 68 height 21
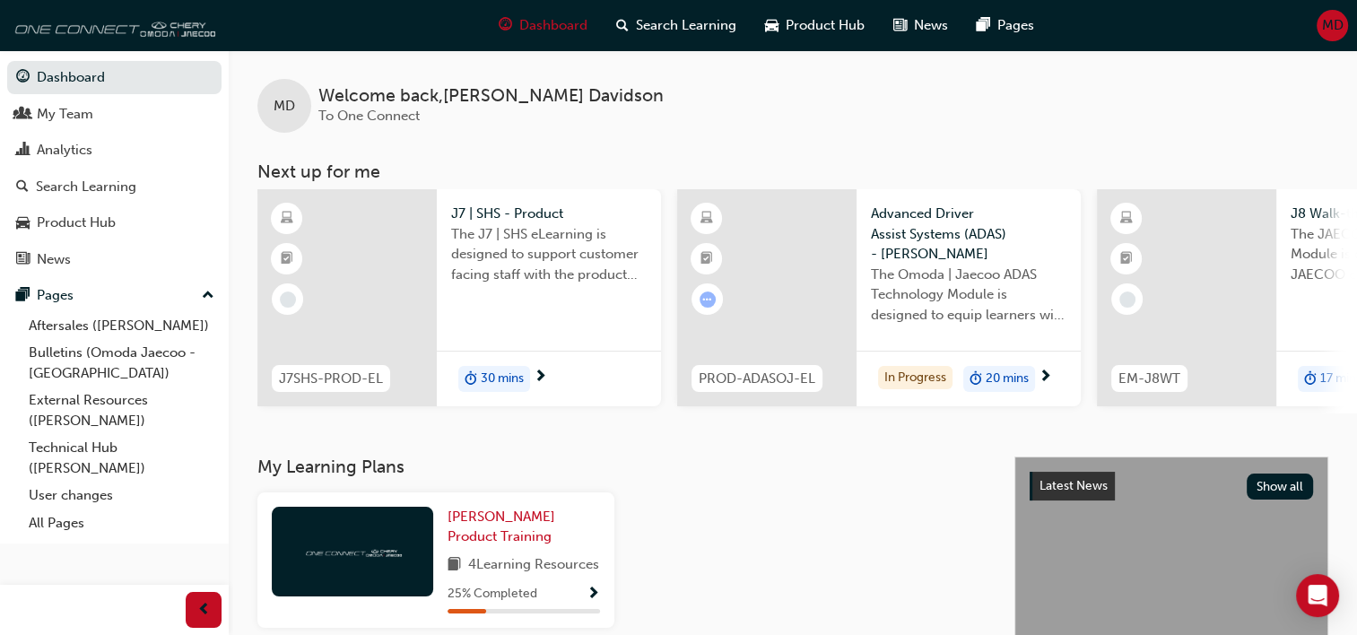
click at [86, 26] on img at bounding box center [112, 25] width 206 height 36
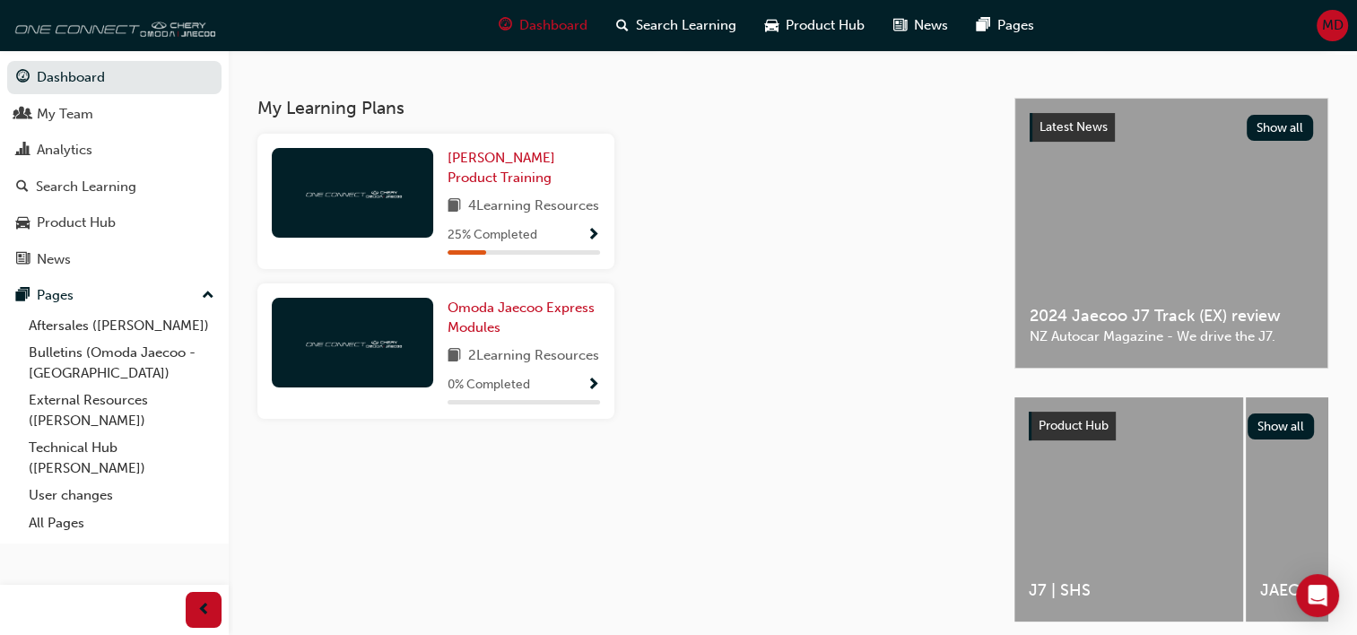
scroll to position [435, 0]
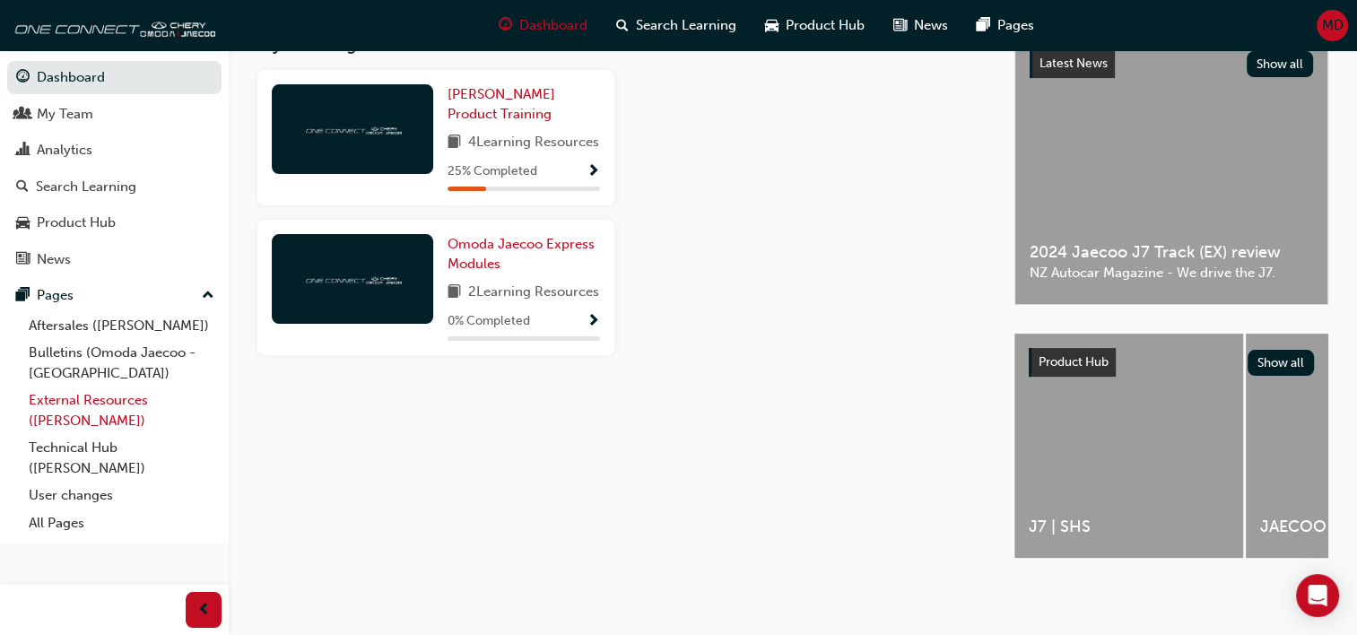
click at [83, 405] on link "External Resources ([PERSON_NAME])" at bounding box center [122, 411] width 200 height 48
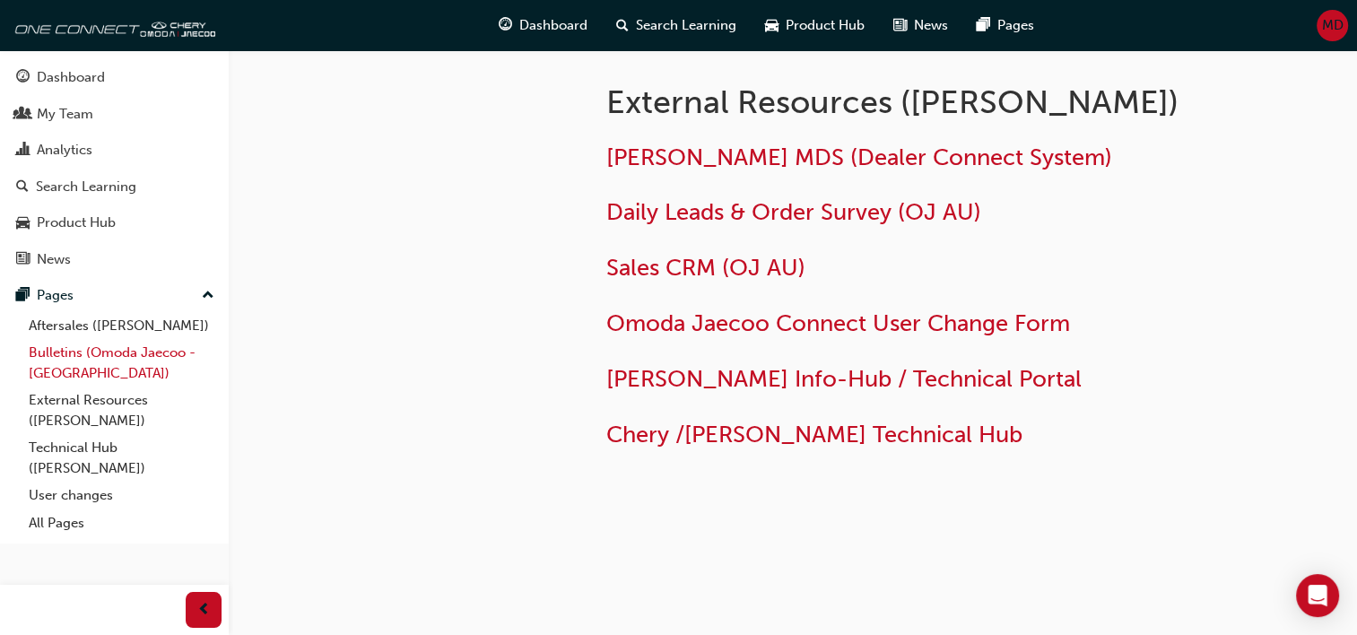
click at [81, 357] on link "Bulletins (Omoda Jaecoo - [GEOGRAPHIC_DATA])" at bounding box center [122, 363] width 200 height 48
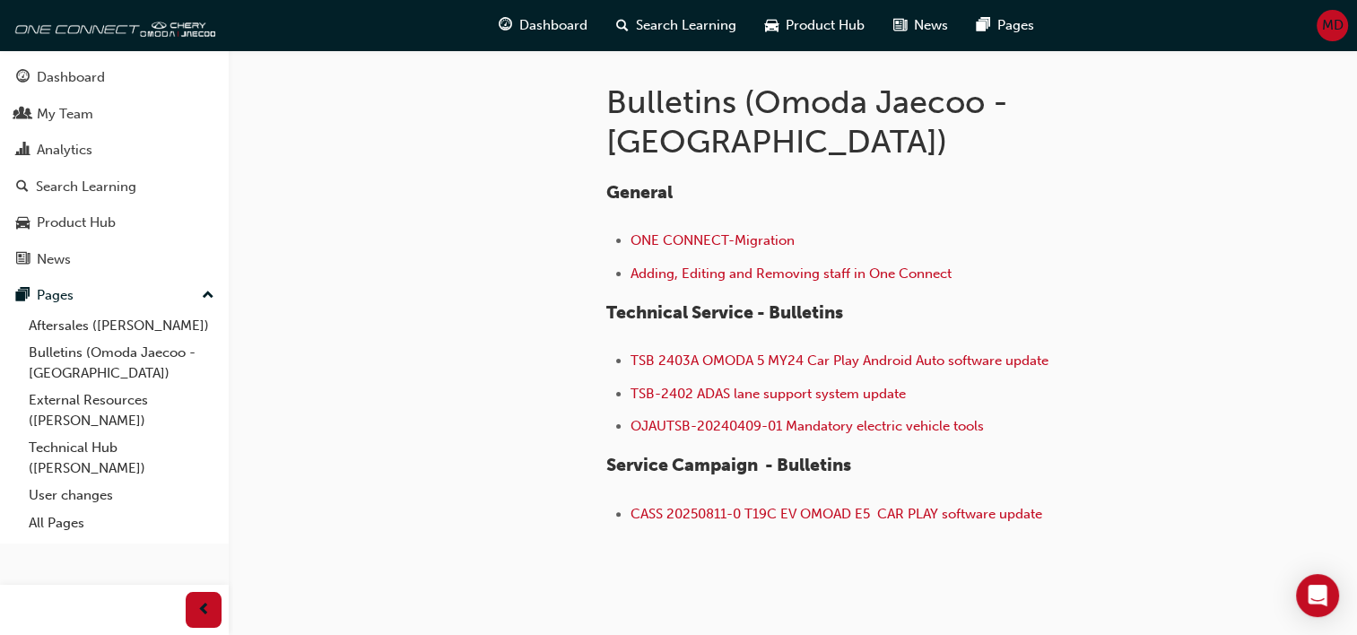
scroll to position [389, 0]
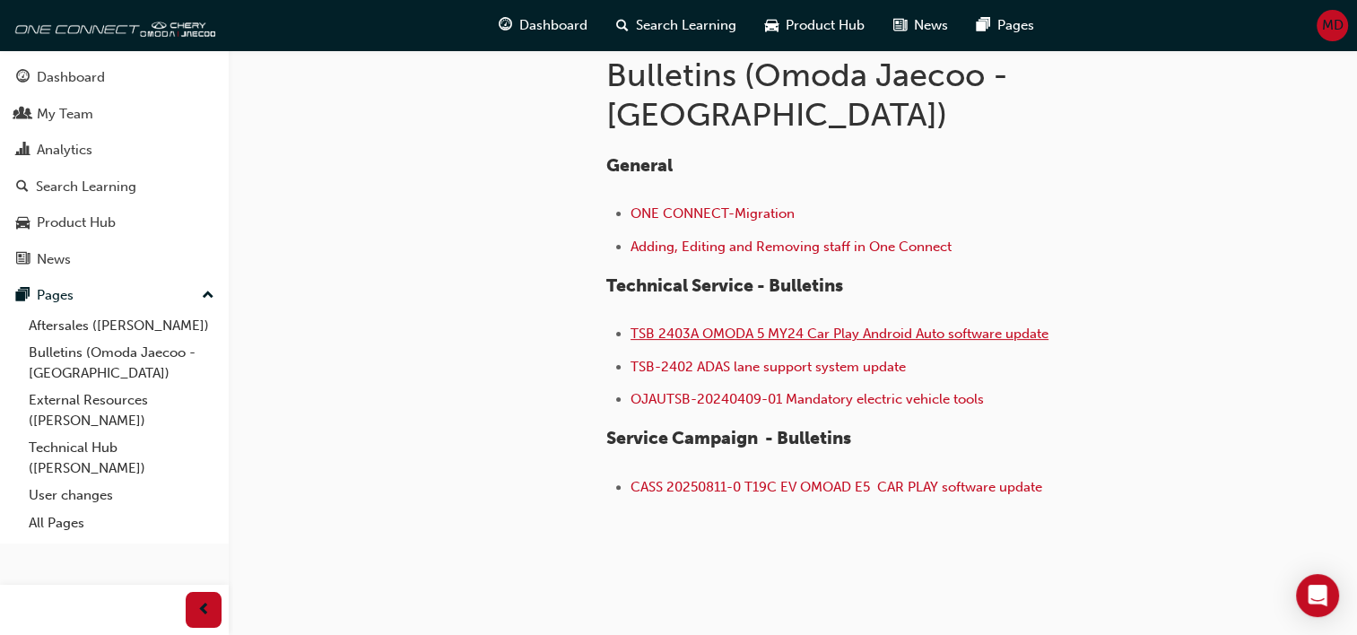
click at [714, 326] on span "TSB 2403A OMODA 5 MY24 Car Play Android Auto software update" at bounding box center [840, 334] width 418 height 16
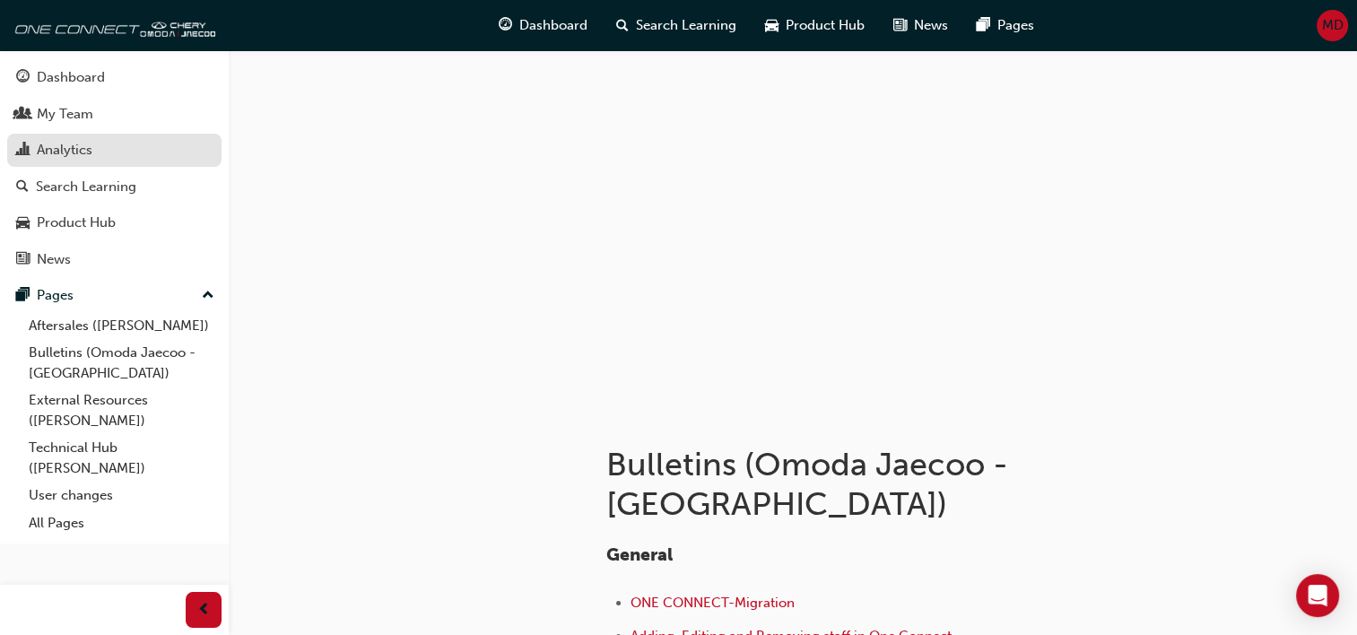
click at [68, 153] on div "Analytics" at bounding box center [65, 150] width 56 height 21
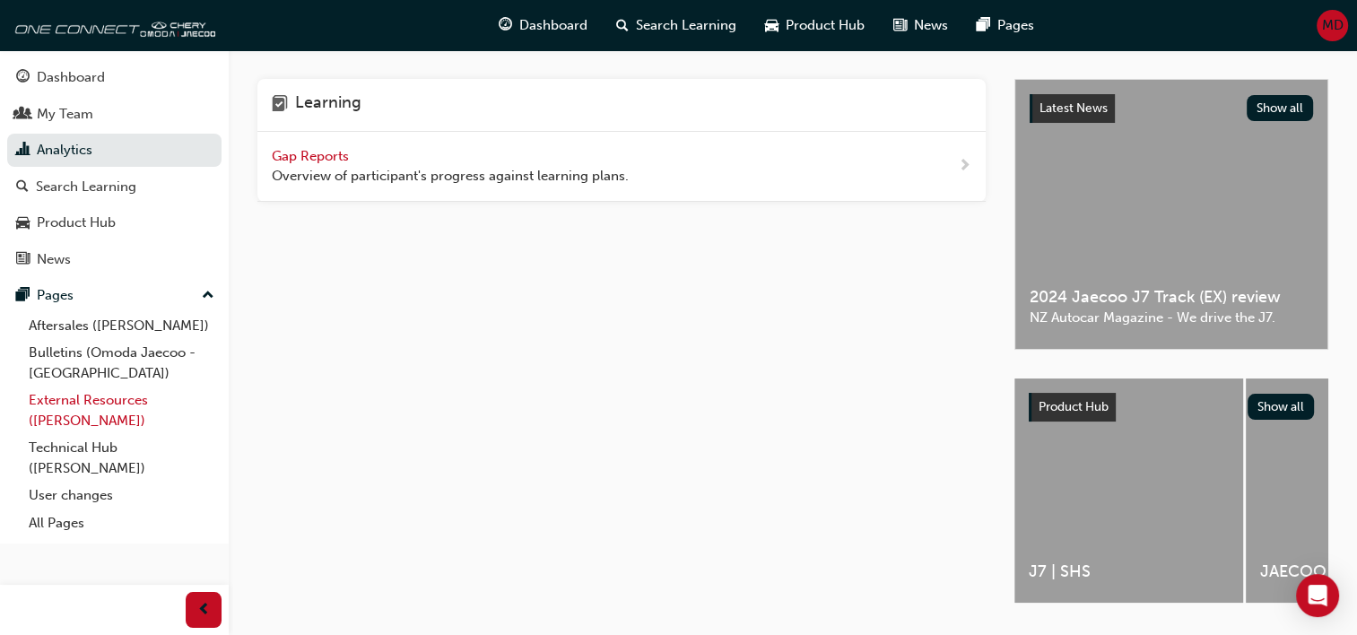
scroll to position [80, 0]
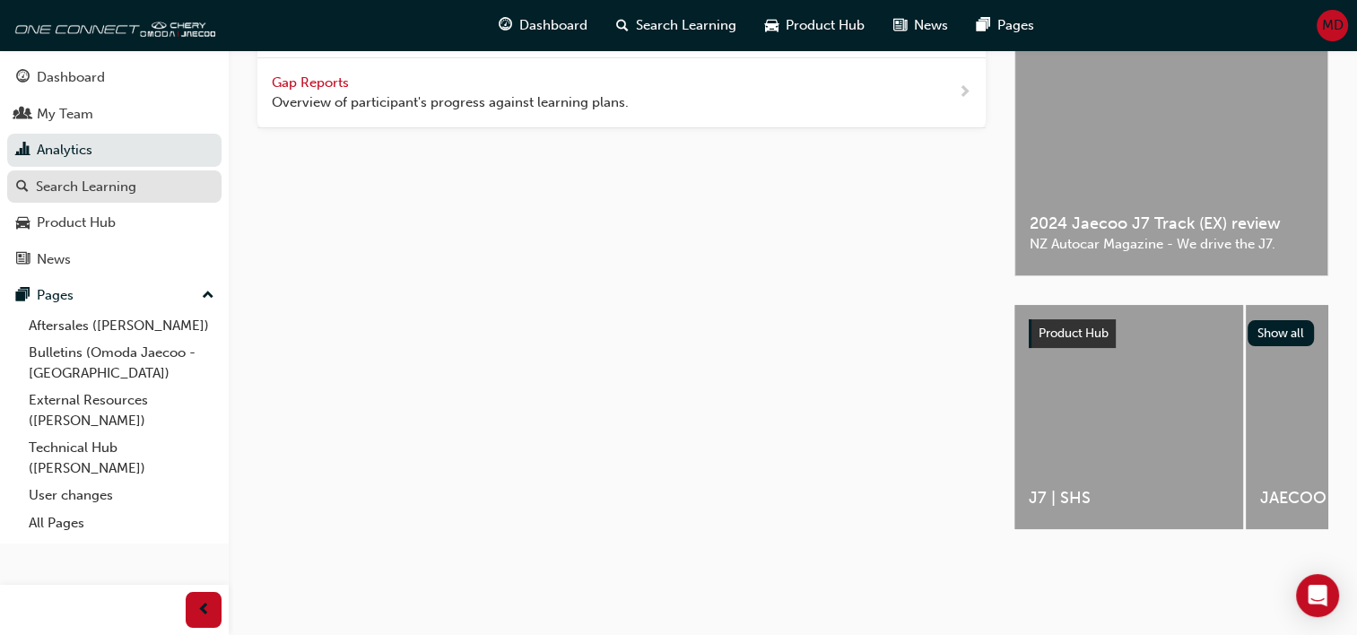
click at [93, 183] on div "Search Learning" at bounding box center [86, 187] width 100 height 21
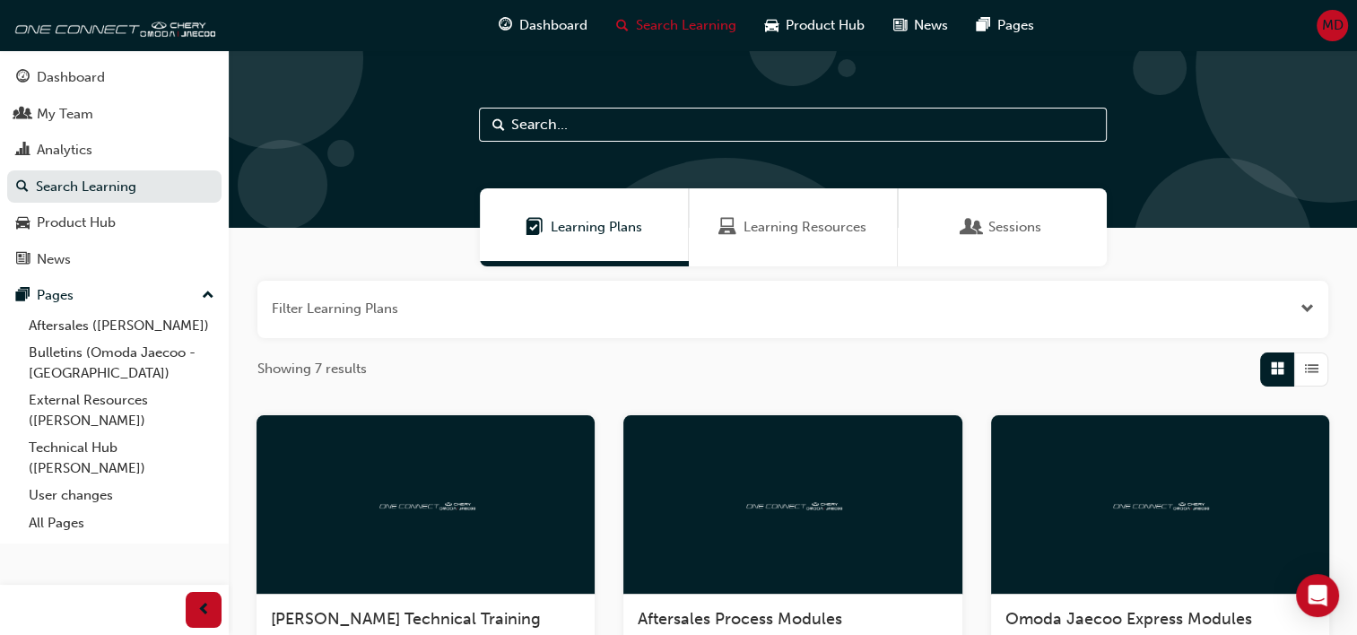
click at [841, 226] on span "Learning Resources" at bounding box center [805, 227] width 123 height 21
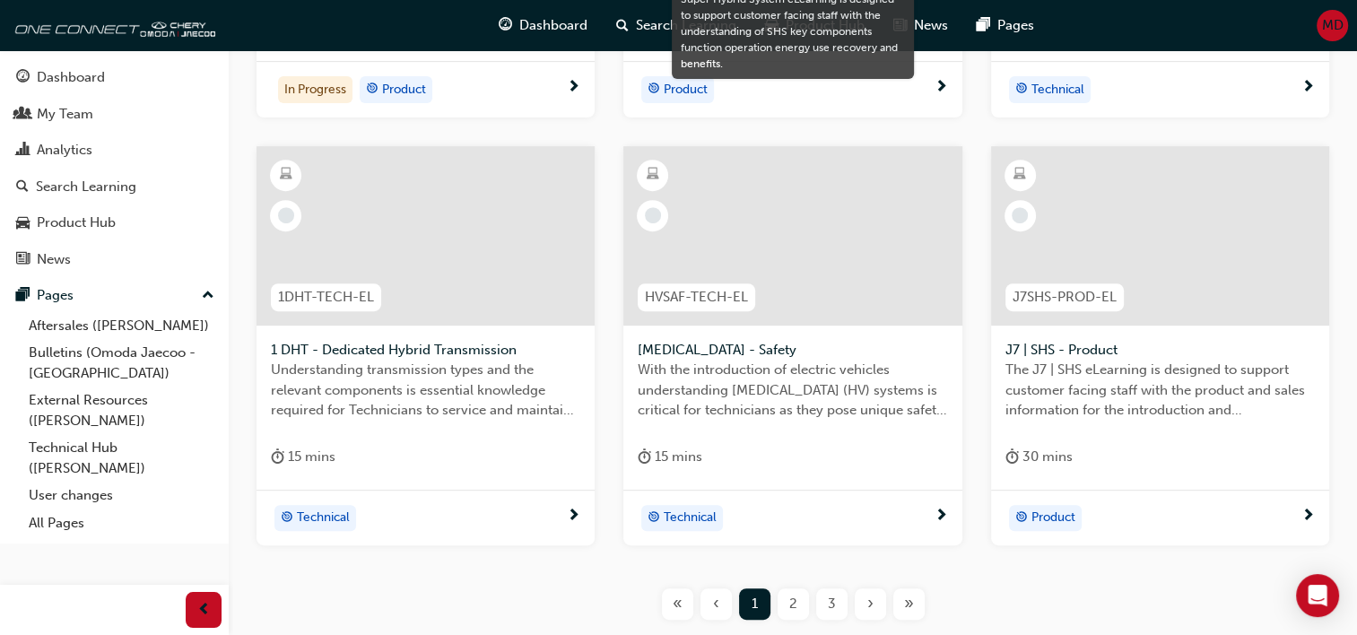
scroll to position [807, 0]
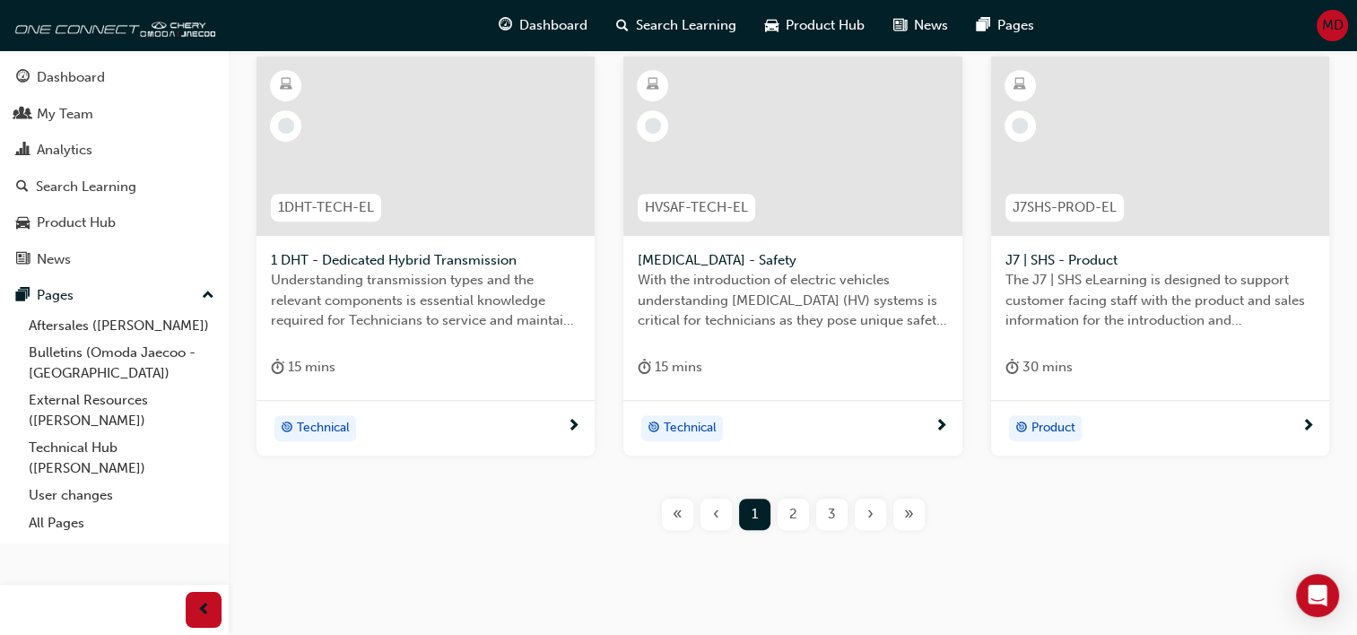
click at [871, 511] on span "›" at bounding box center [870, 514] width 6 height 21
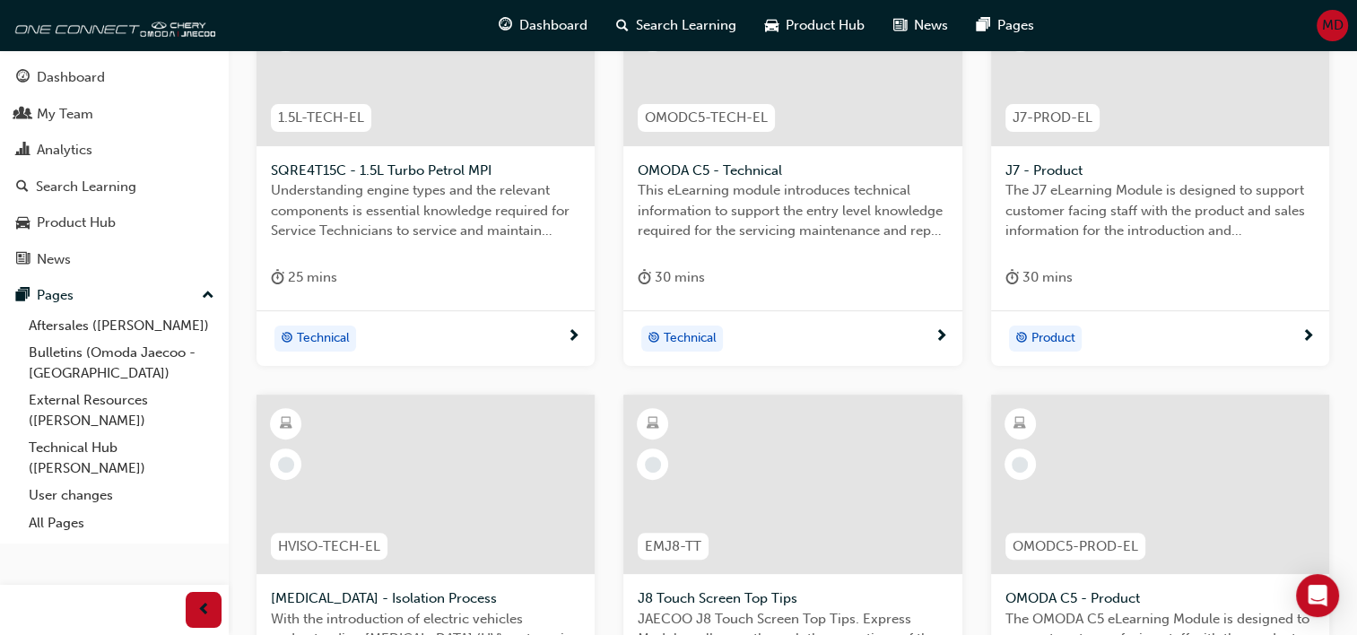
scroll to position [807, 0]
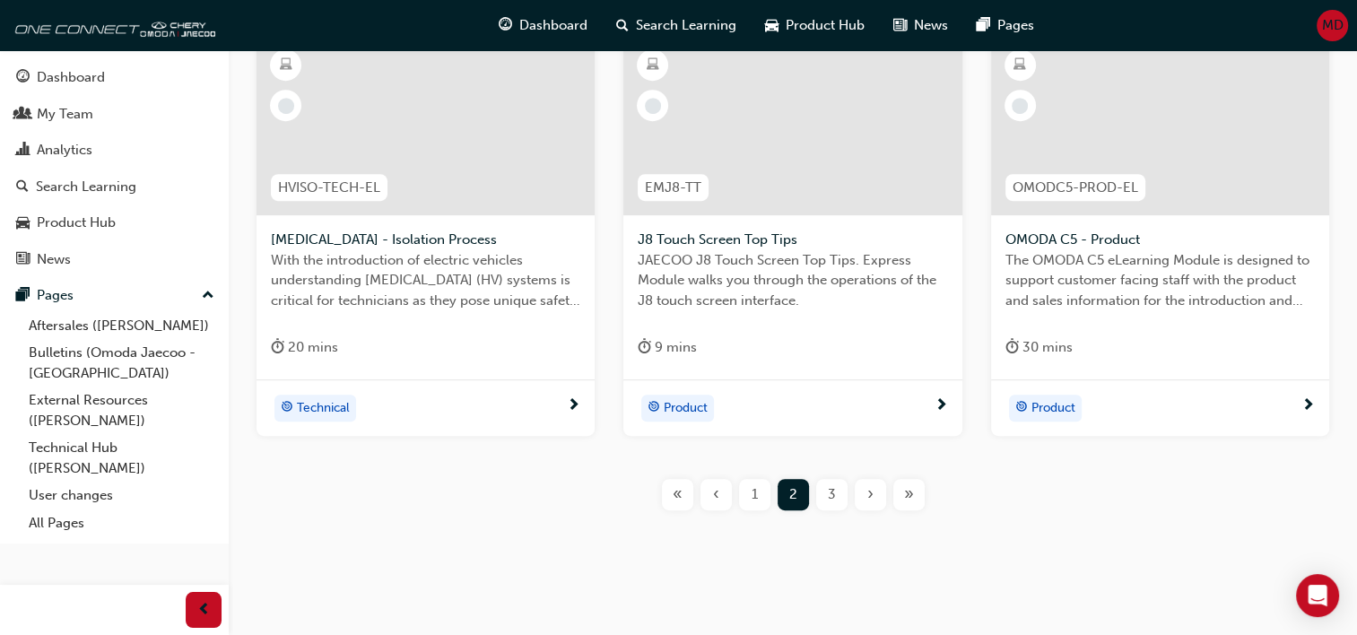
click at [868, 492] on span "›" at bounding box center [870, 494] width 6 height 21
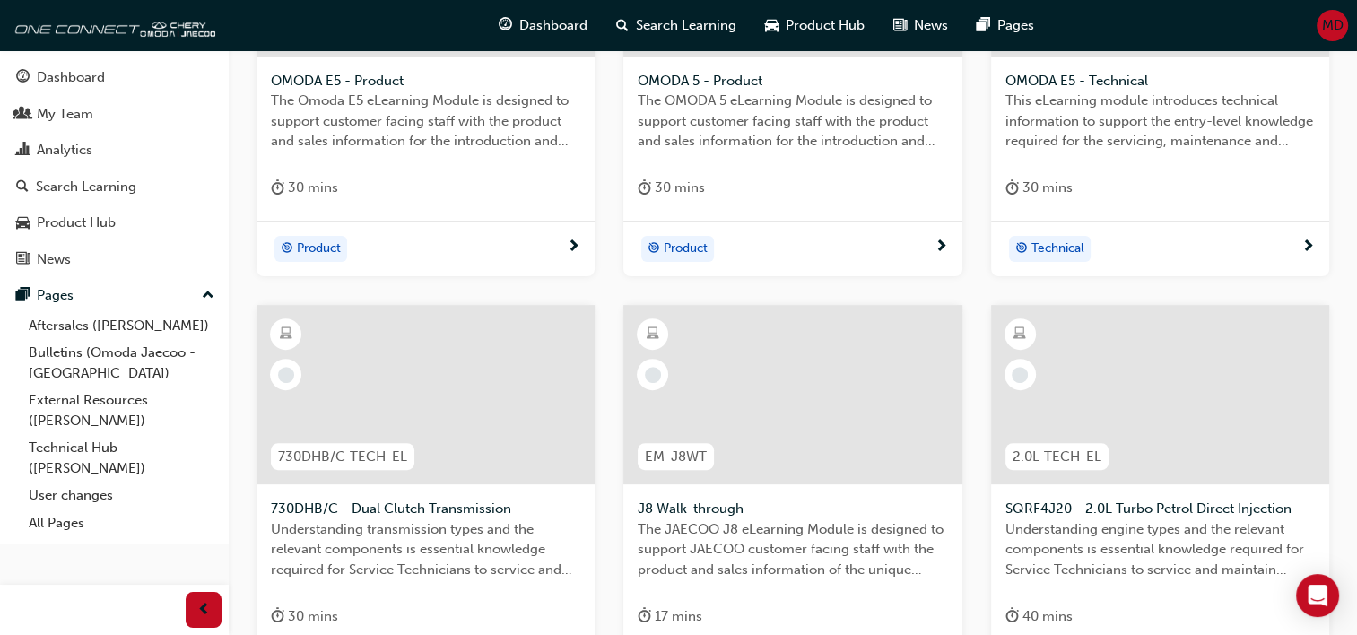
scroll to position [828, 0]
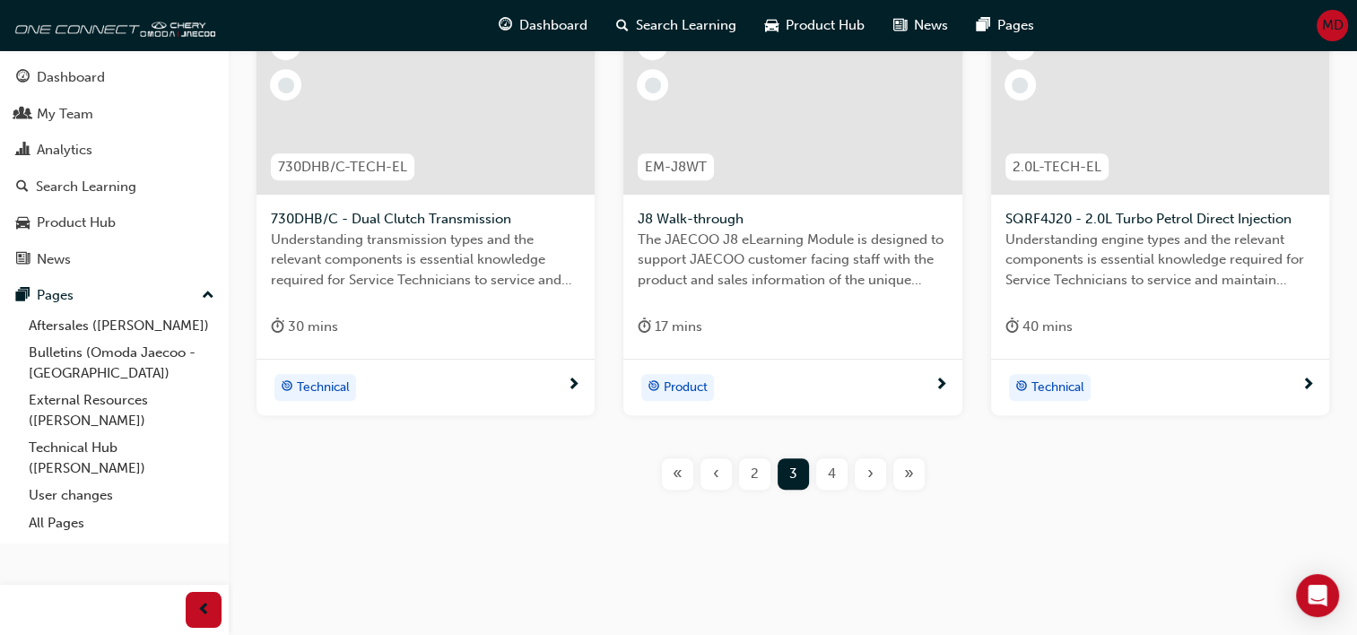
click at [868, 472] on span "›" at bounding box center [870, 474] width 6 height 21
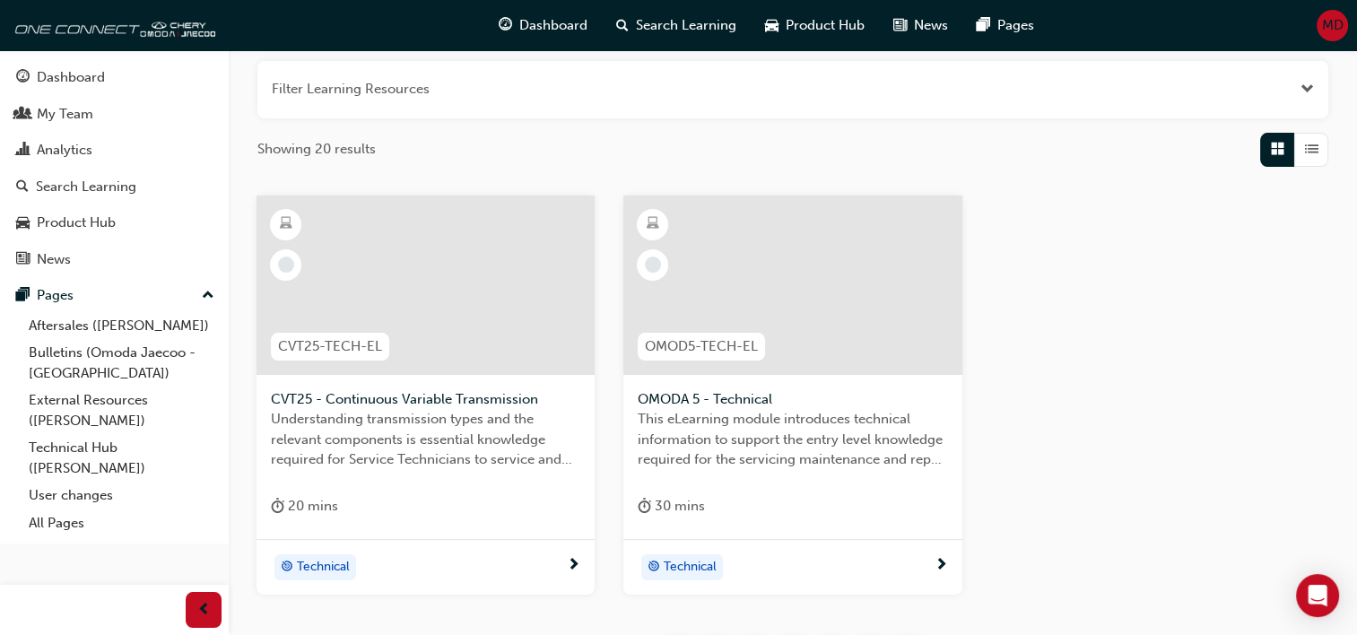
scroll to position [130, 0]
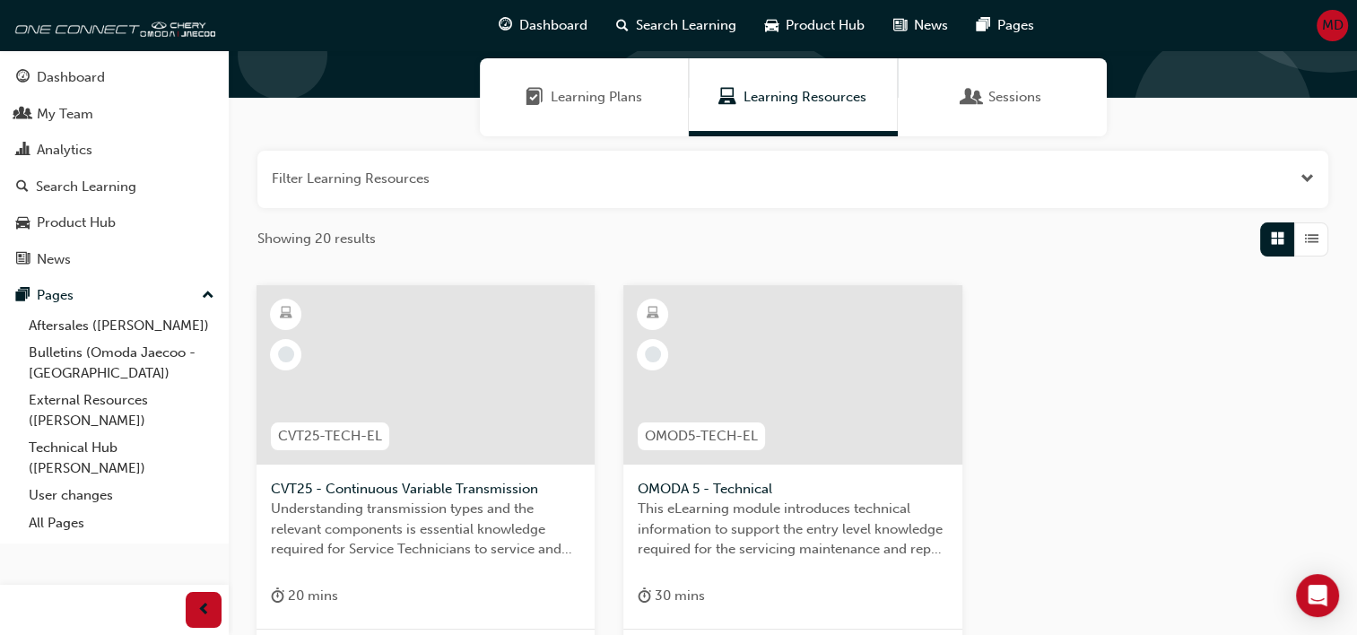
click at [571, 99] on span "Learning Plans" at bounding box center [596, 97] width 91 height 21
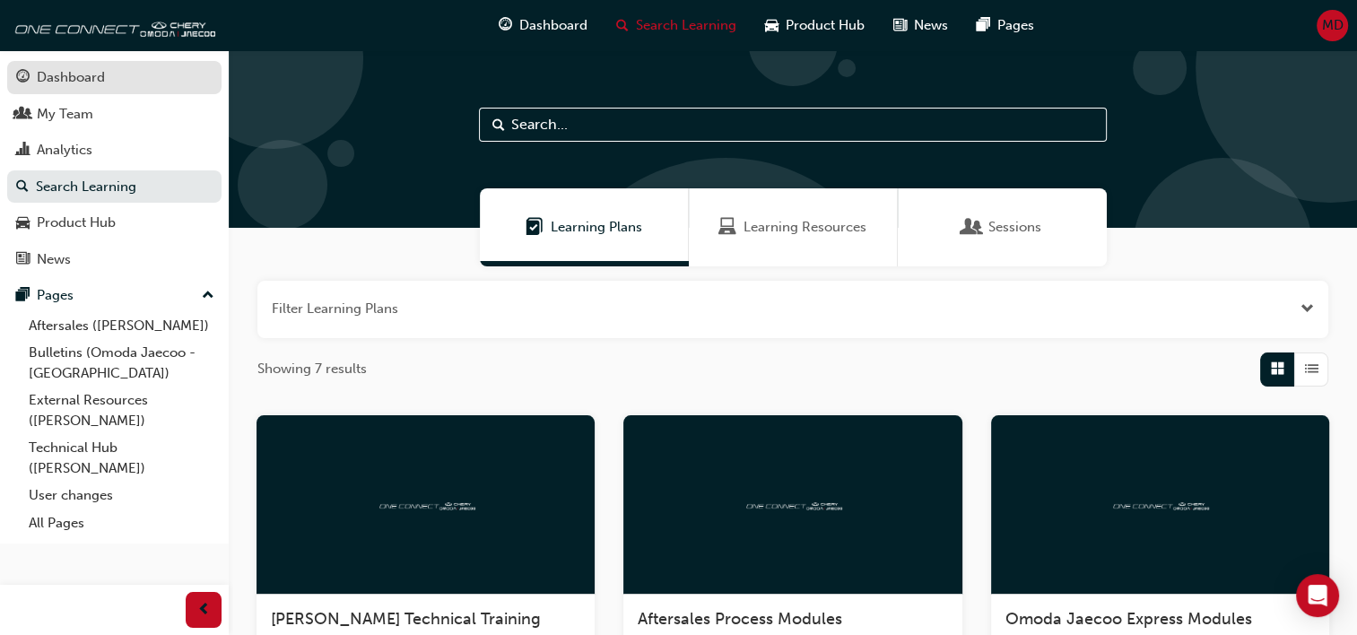
click at [95, 82] on div "Dashboard" at bounding box center [71, 77] width 68 height 21
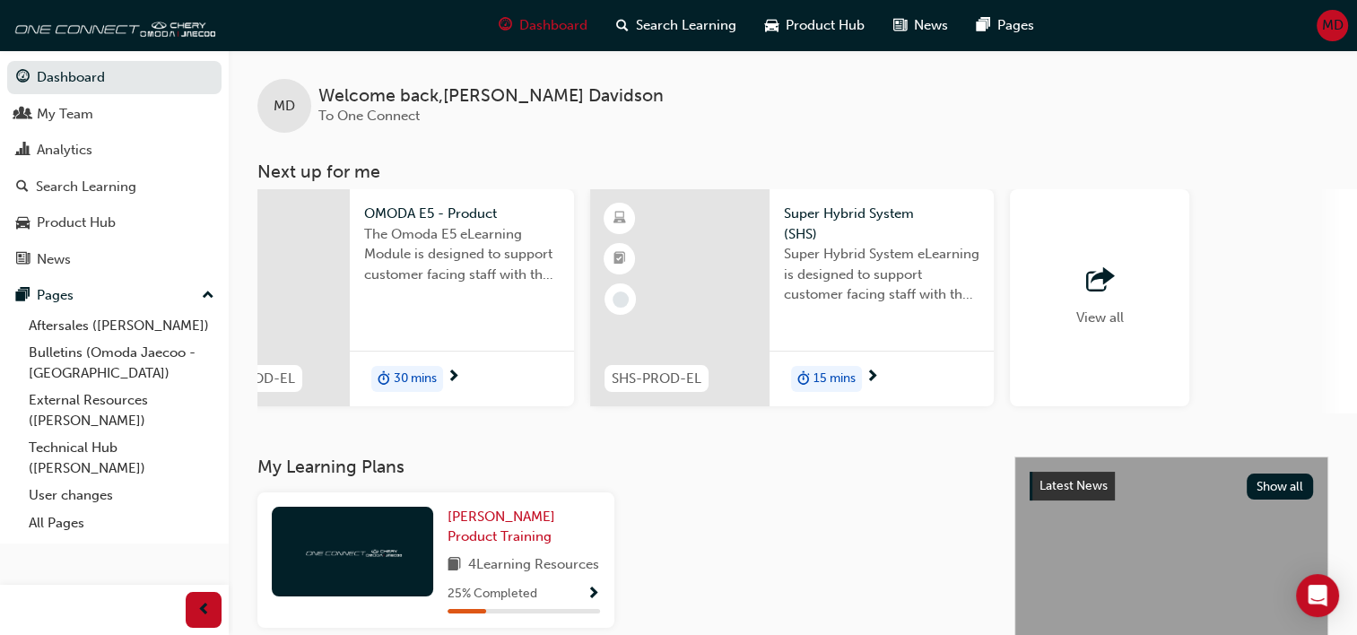
scroll to position [0, 1349]
click at [1094, 280] on span "outbound-icon" at bounding box center [1097, 280] width 27 height 25
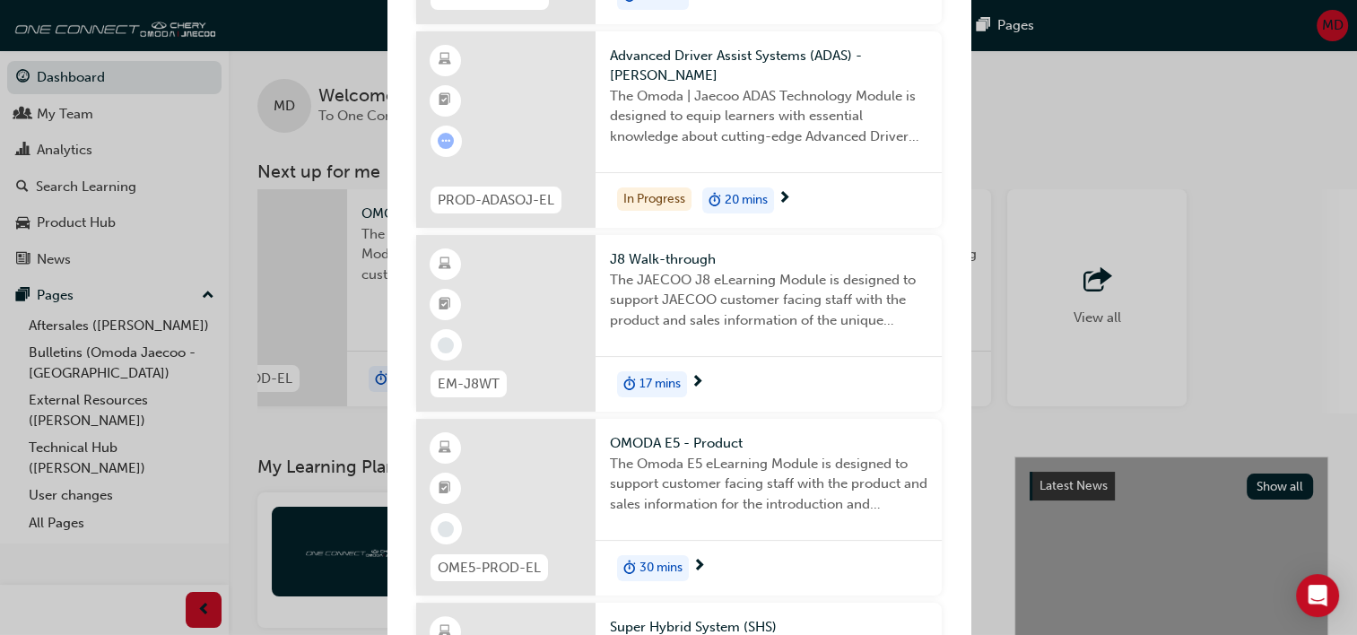
scroll to position [0, 0]
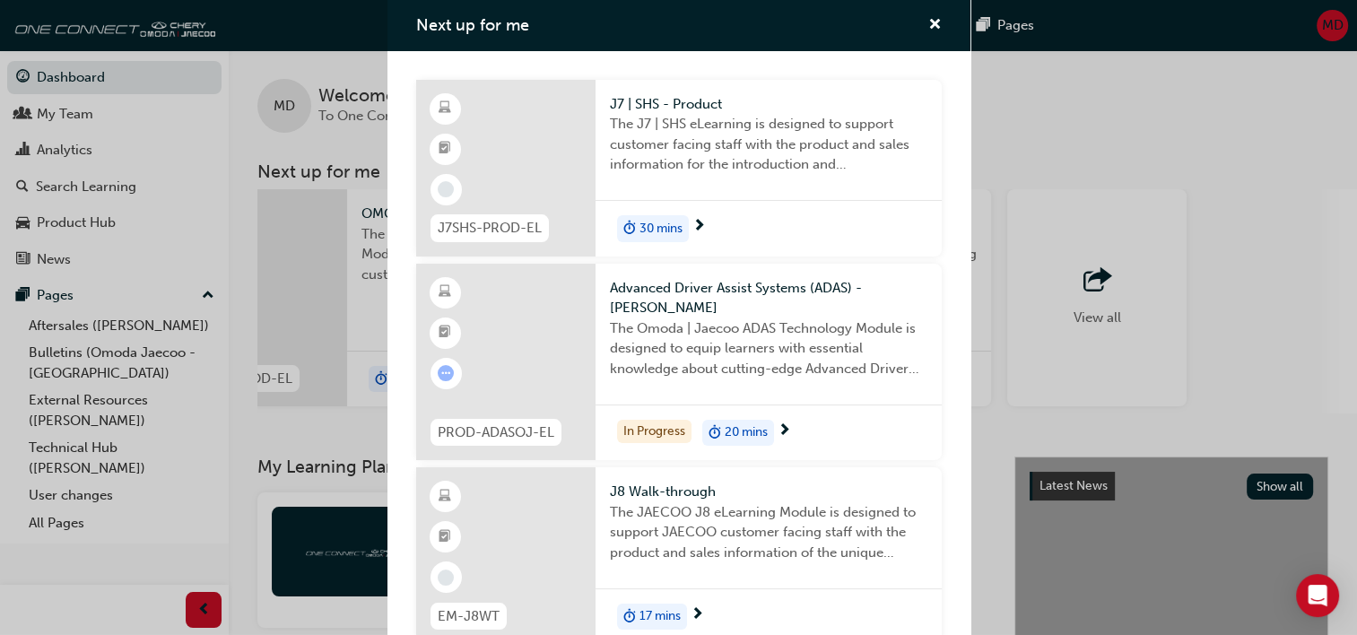
click at [1203, 29] on div "Next up for me J7SHS-PROD-EL J7 | SHS - Product The J7 | SHS eLearning is desig…" at bounding box center [678, 317] width 1357 height 635
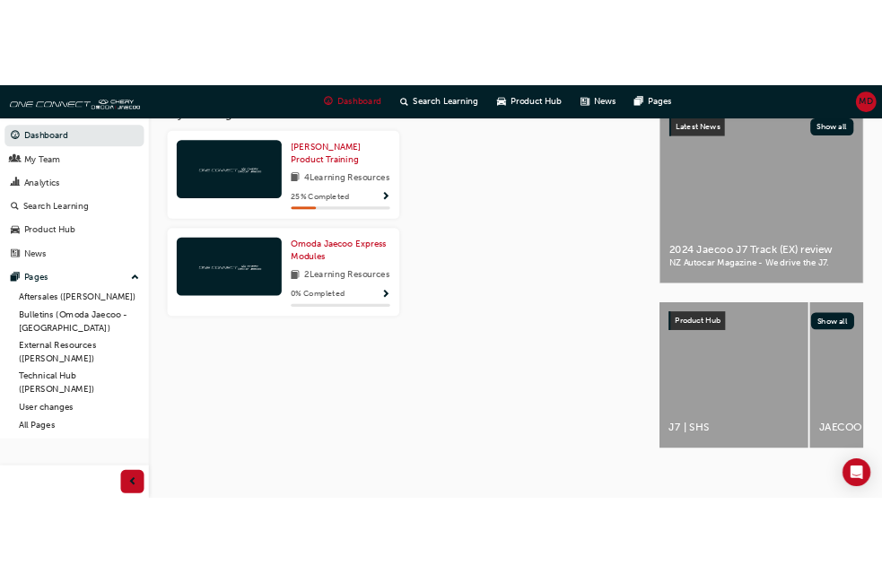
scroll to position [256, 0]
